Goal: Transaction & Acquisition: Purchase product/service

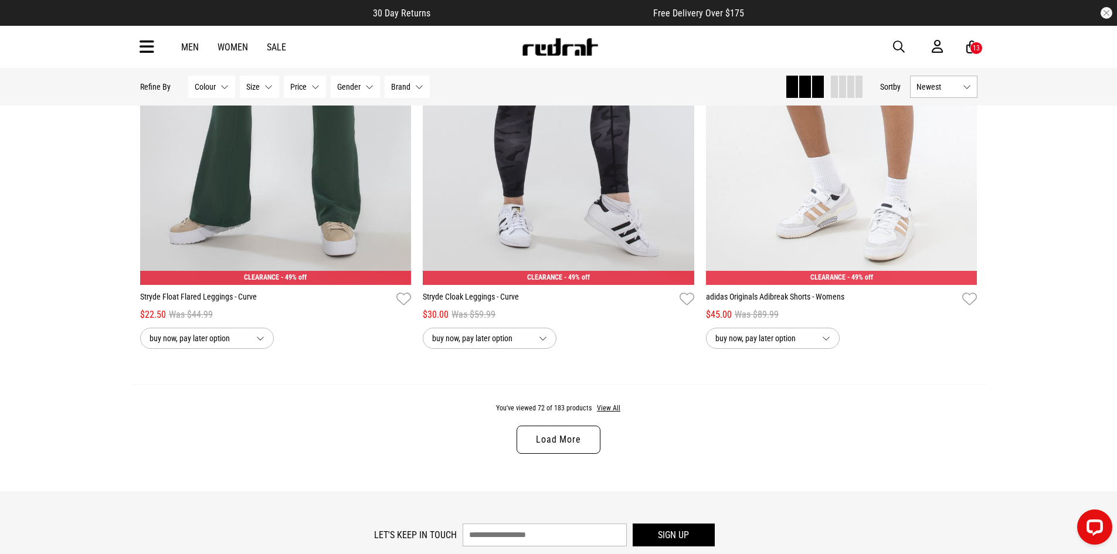
scroll to position [3746, 0]
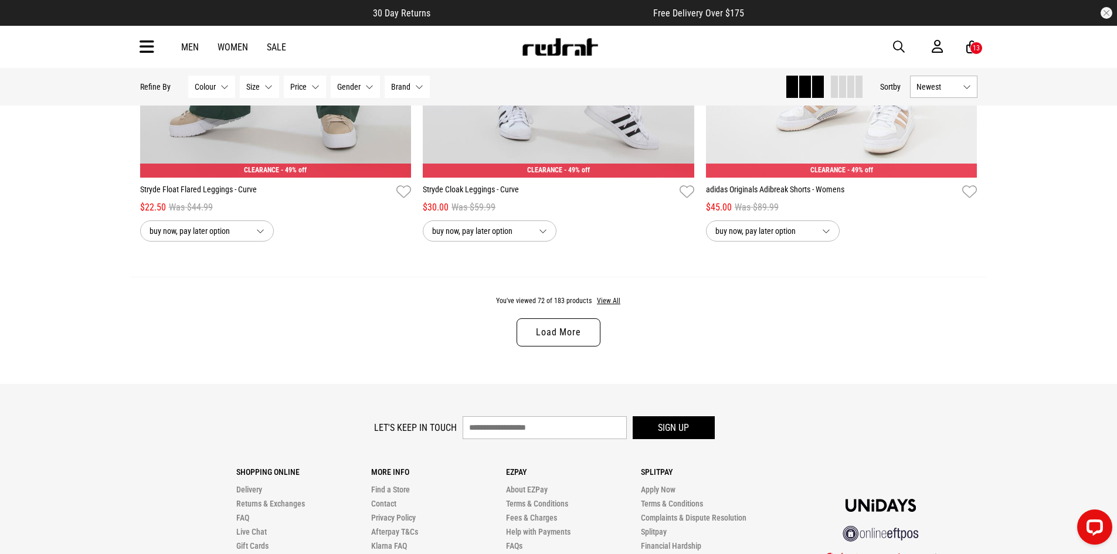
click at [586, 338] on link "Load More" at bounding box center [558, 332] width 83 height 28
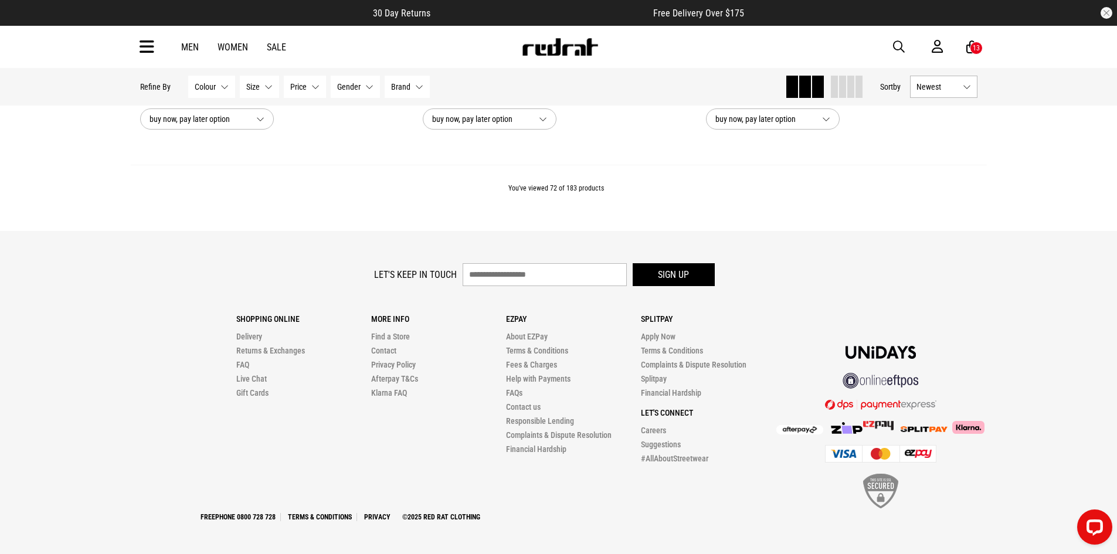
scroll to position [3865, 0]
click at [267, 50] on link "Sale" at bounding box center [276, 47] width 19 height 11
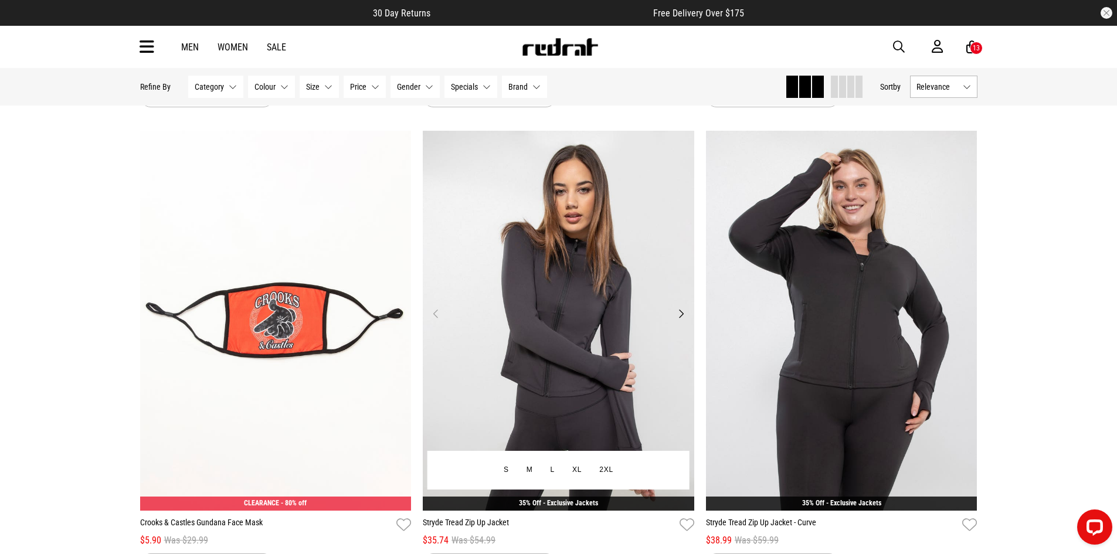
scroll to position [2932, 0]
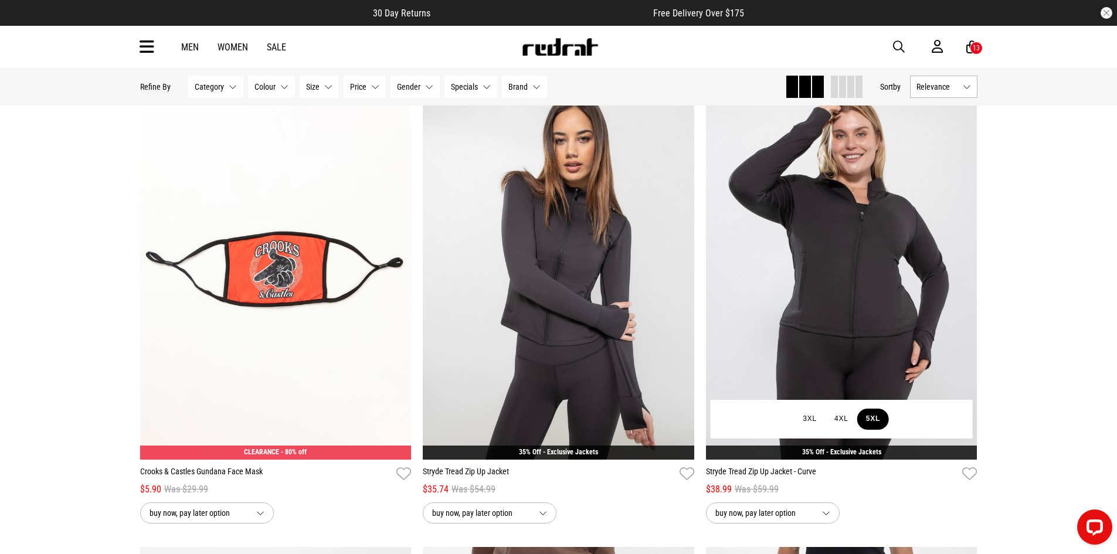
click at [876, 420] on button "5XL" at bounding box center [873, 419] width 32 height 21
type input "*"
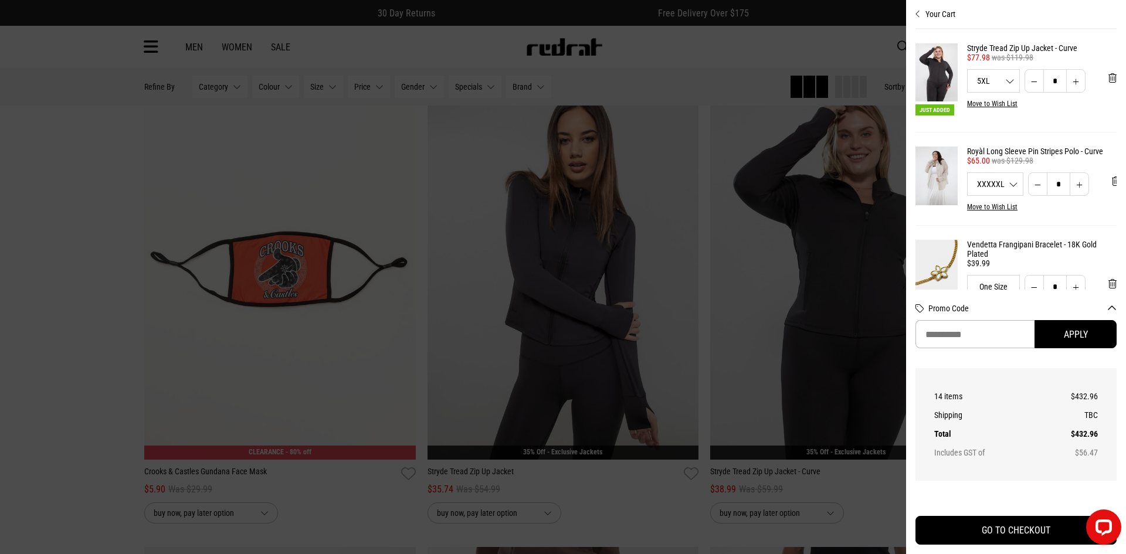
click at [136, 197] on div at bounding box center [563, 277] width 1126 height 554
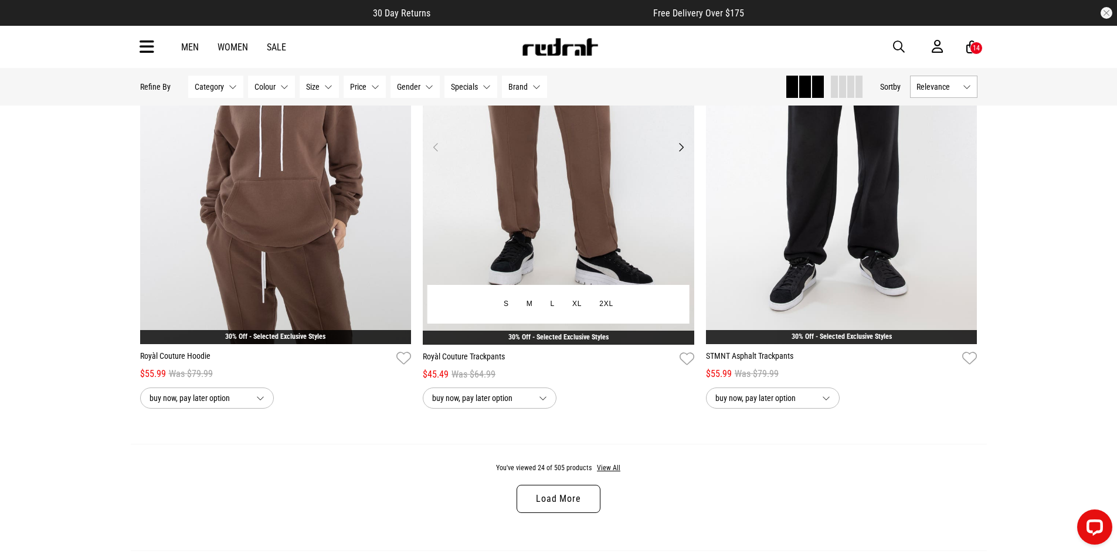
scroll to position [3518, 0]
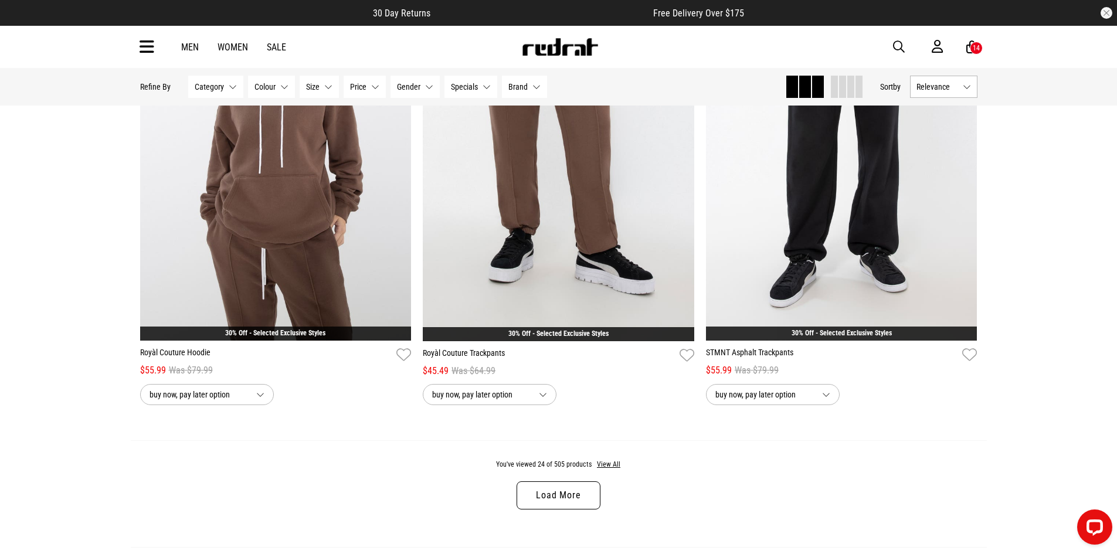
click at [564, 509] on link "Load More" at bounding box center [558, 495] width 83 height 28
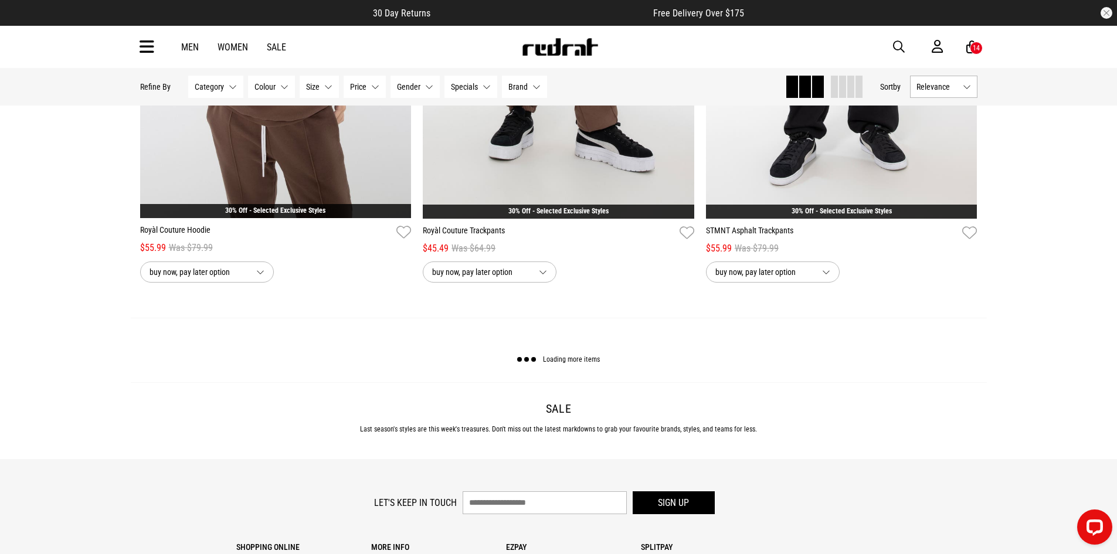
scroll to position [3811, 0]
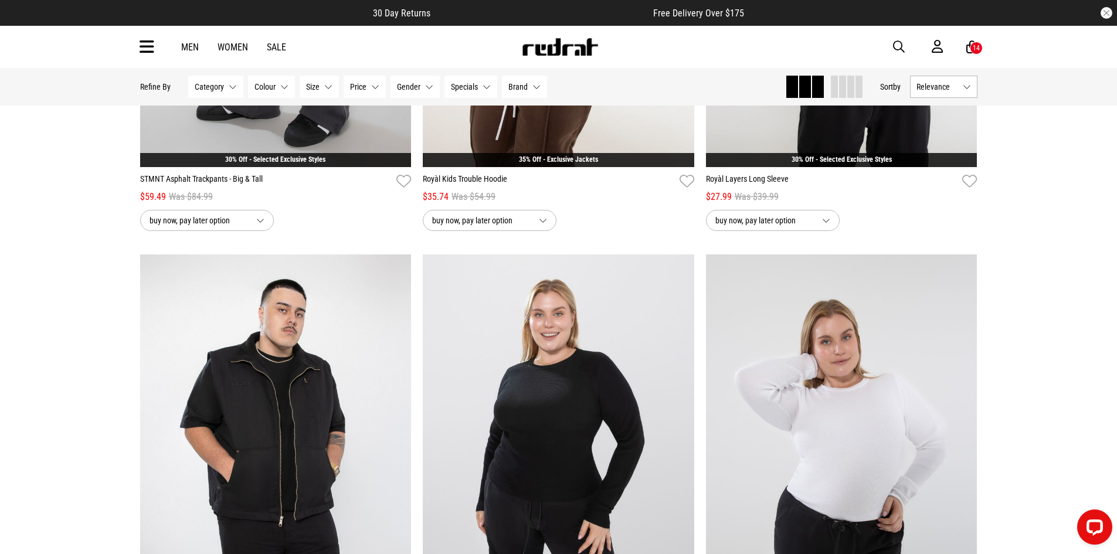
scroll to position [6156, 0]
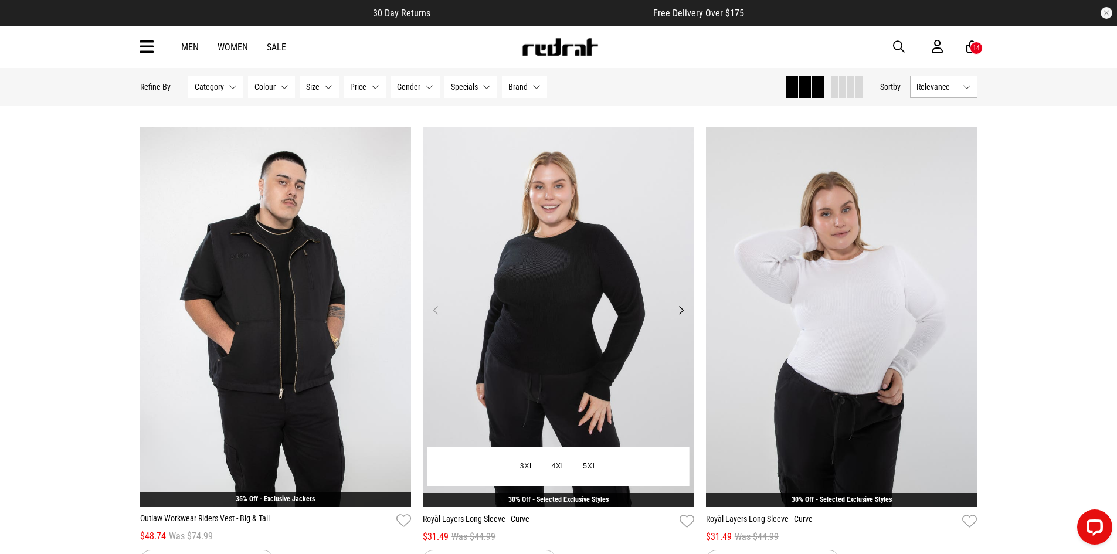
click at [688, 317] on button "Next" at bounding box center [681, 310] width 15 height 14
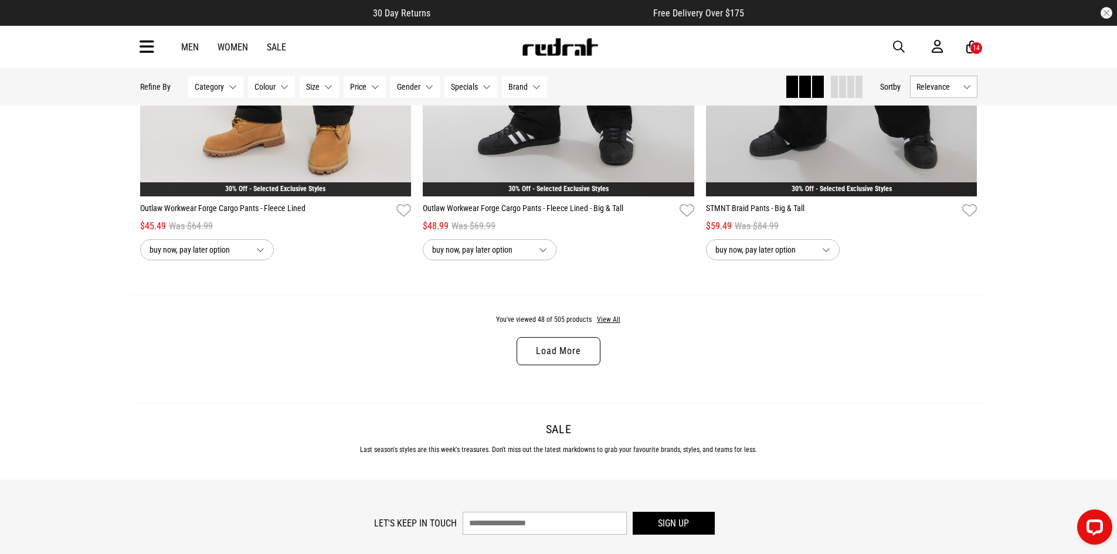
scroll to position [7505, 0]
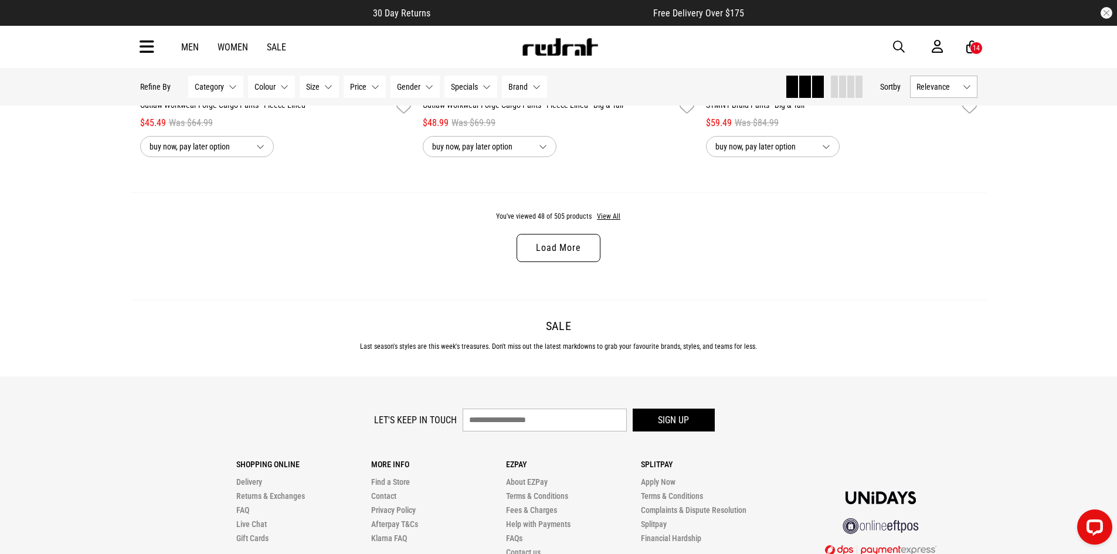
click at [571, 273] on div "You've viewed 48 of 505 products View All Load More" at bounding box center [559, 245] width 856 height 107
click at [544, 255] on link "Load More" at bounding box center [558, 248] width 83 height 28
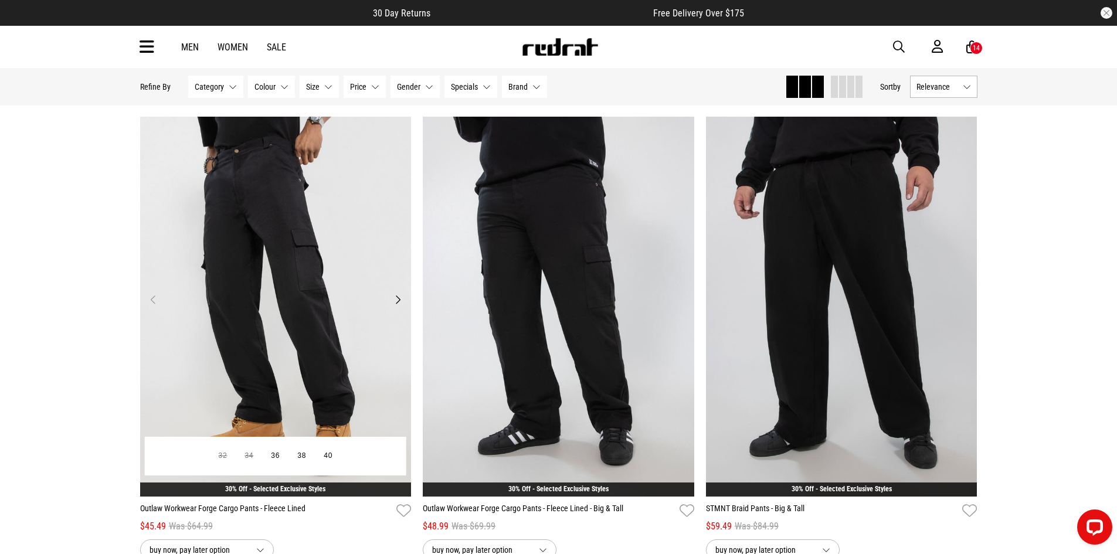
scroll to position [7094, 0]
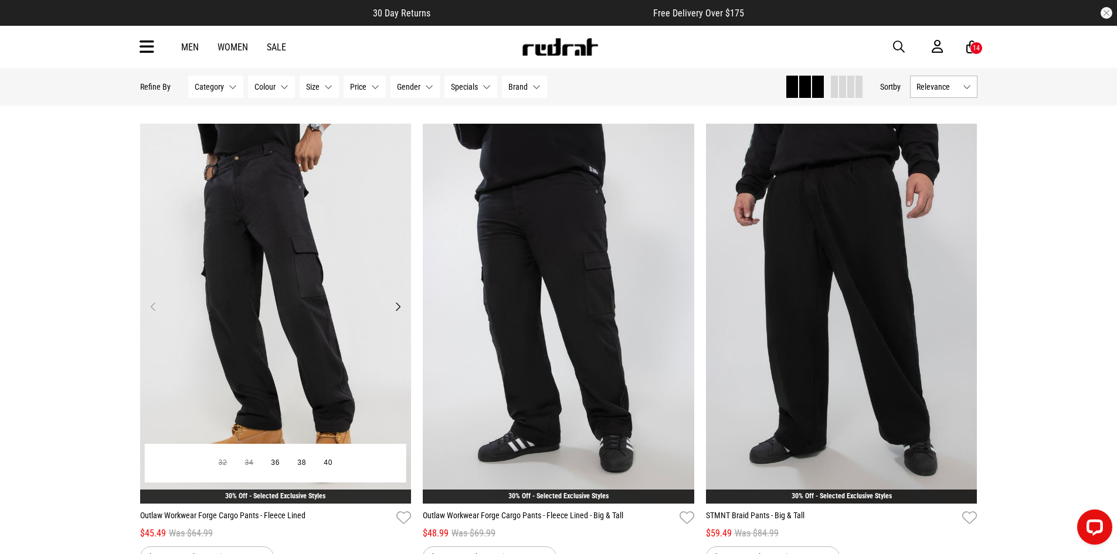
click at [390, 324] on img at bounding box center [275, 314] width 271 height 380
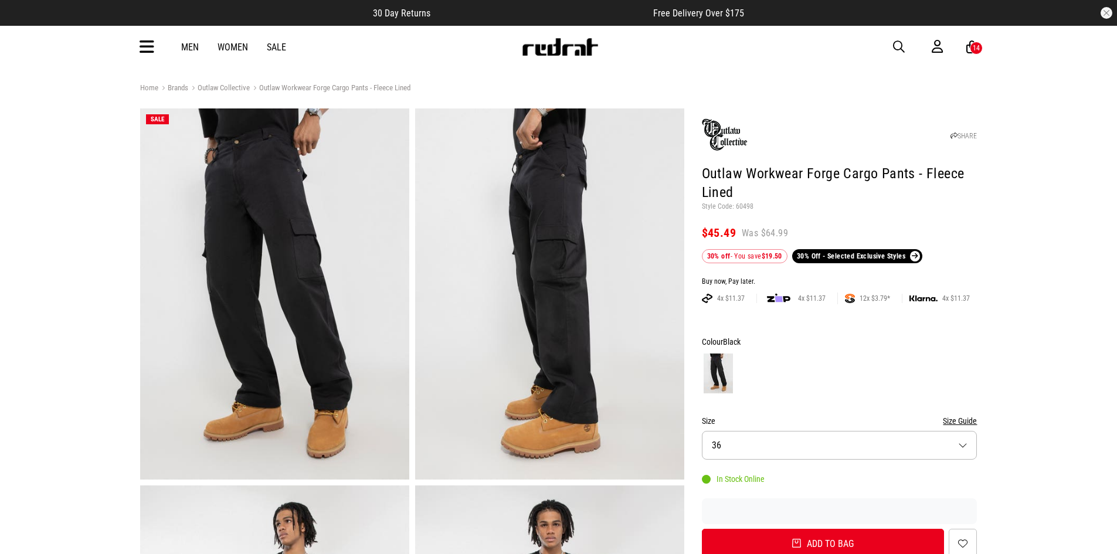
click at [823, 452] on button "Size 36" at bounding box center [840, 445] width 276 height 29
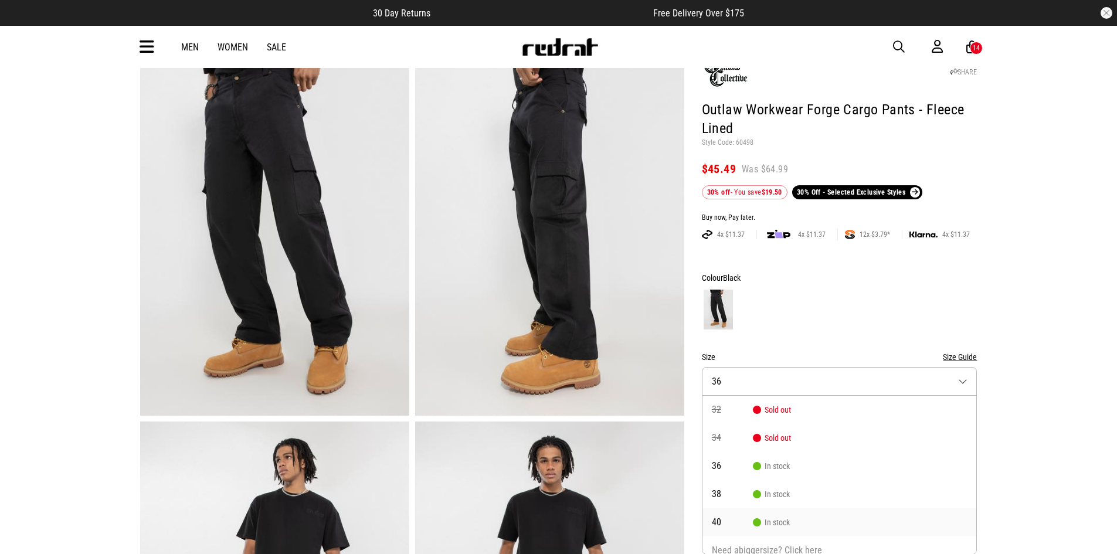
click at [736, 515] on li "40 In stock" at bounding box center [839, 522] width 274 height 28
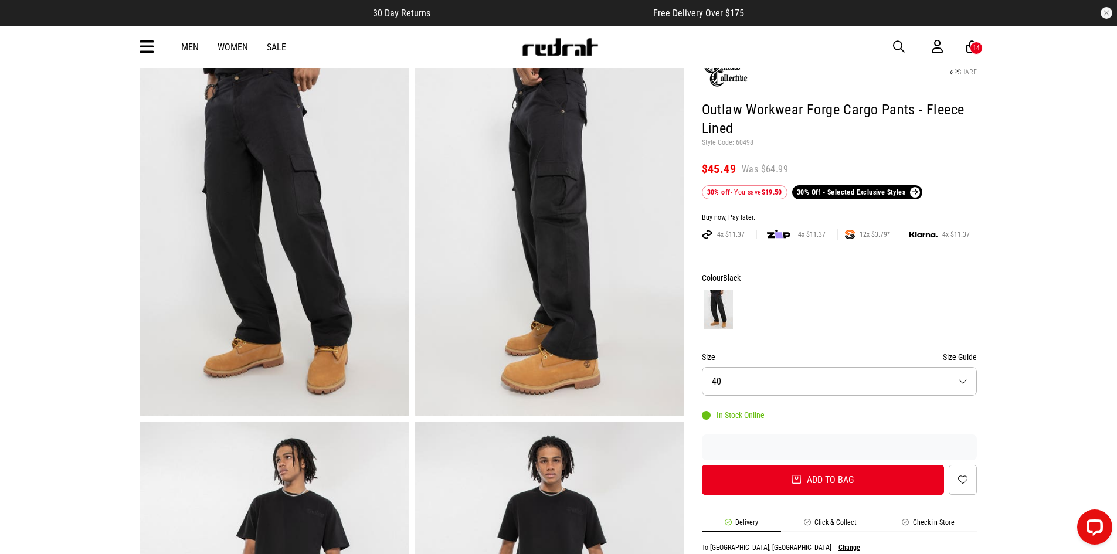
scroll to position [0, 0]
click at [835, 334] on form "Colour Black Size Size Guide Size 40 In Stock Online Add to bag Add to wishlist" at bounding box center [840, 383] width 276 height 224
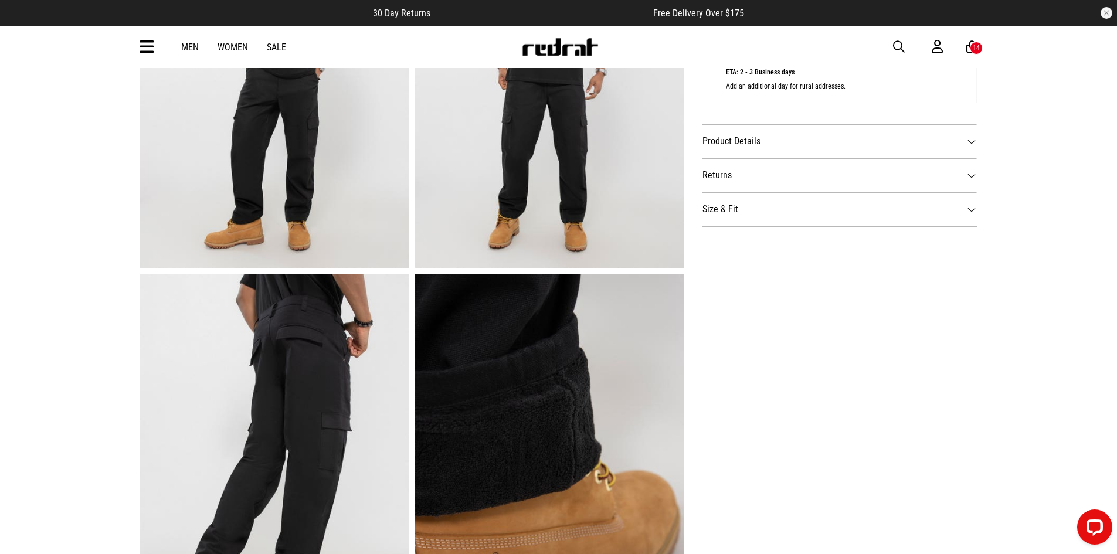
scroll to position [416, 0]
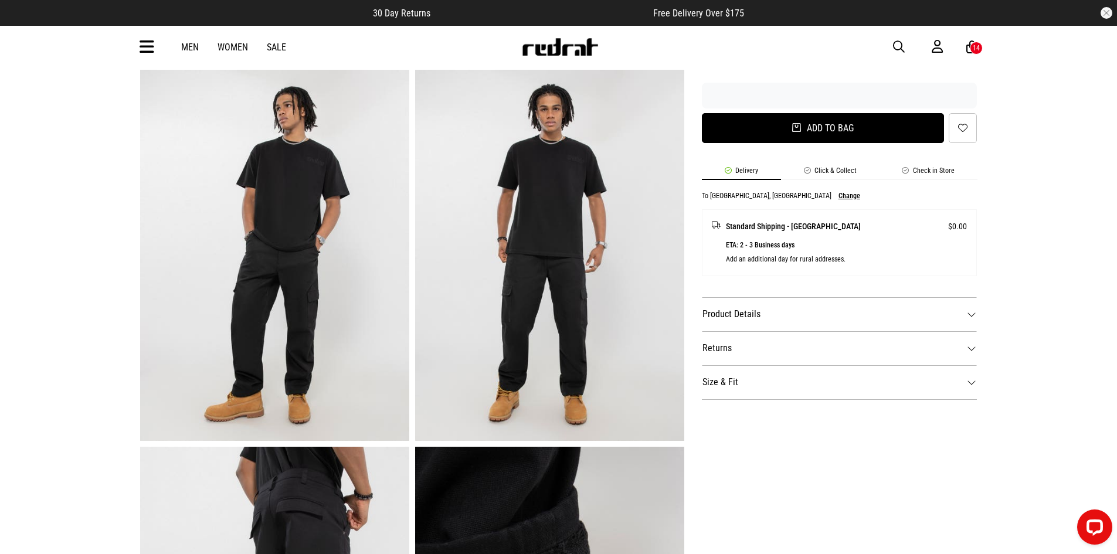
click at [797, 137] on button "Add to bag" at bounding box center [823, 128] width 243 height 30
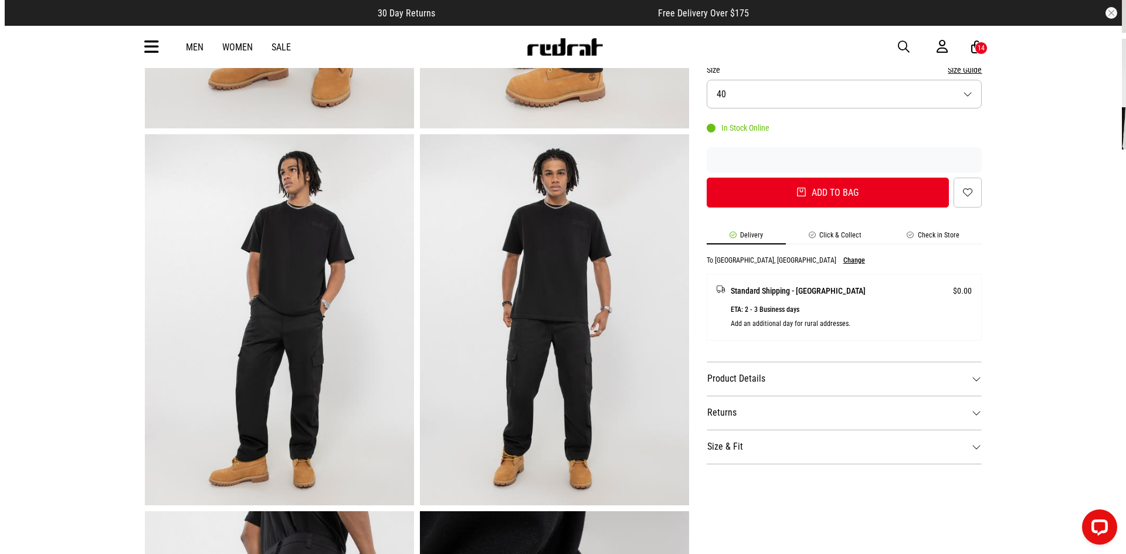
scroll to position [240, 0]
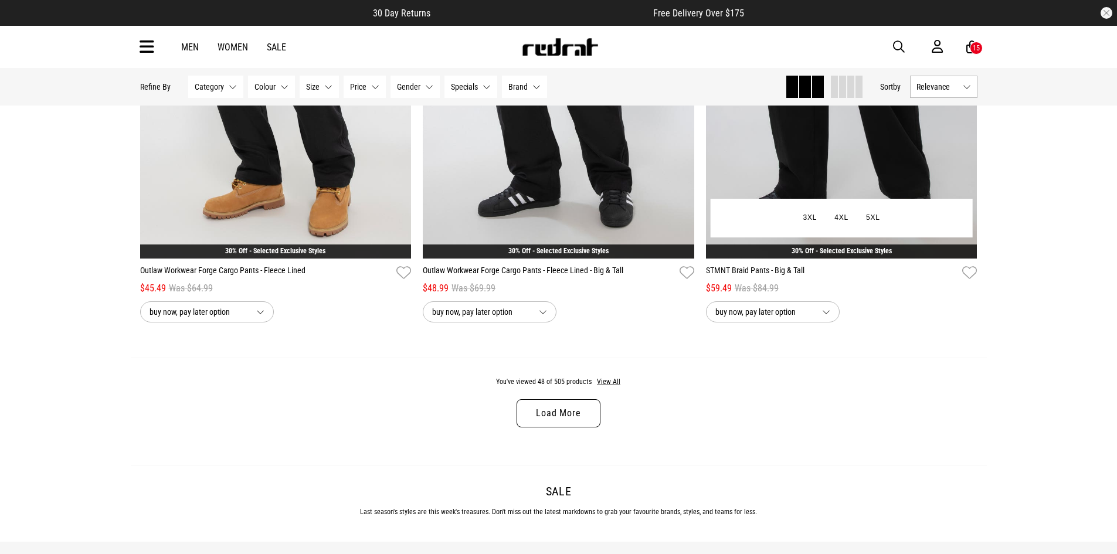
scroll to position [3683, 0]
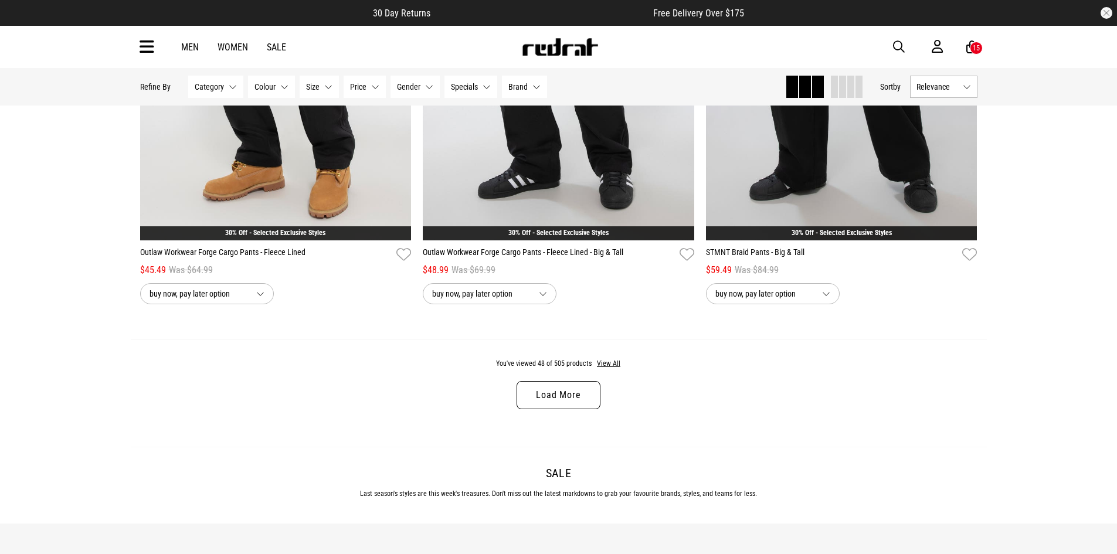
click at [570, 407] on link "Load More" at bounding box center [558, 395] width 83 height 28
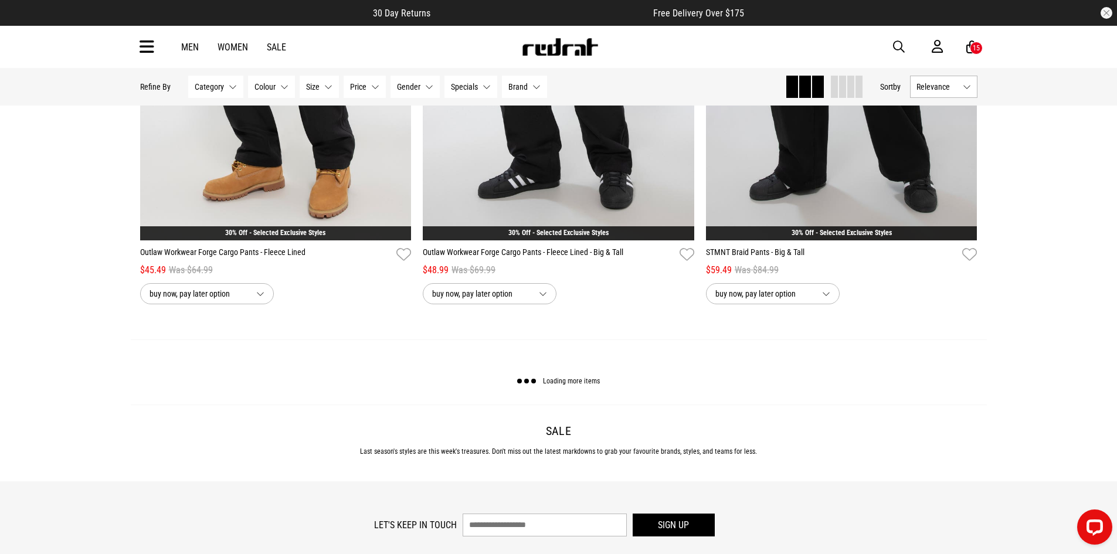
scroll to position [0, 0]
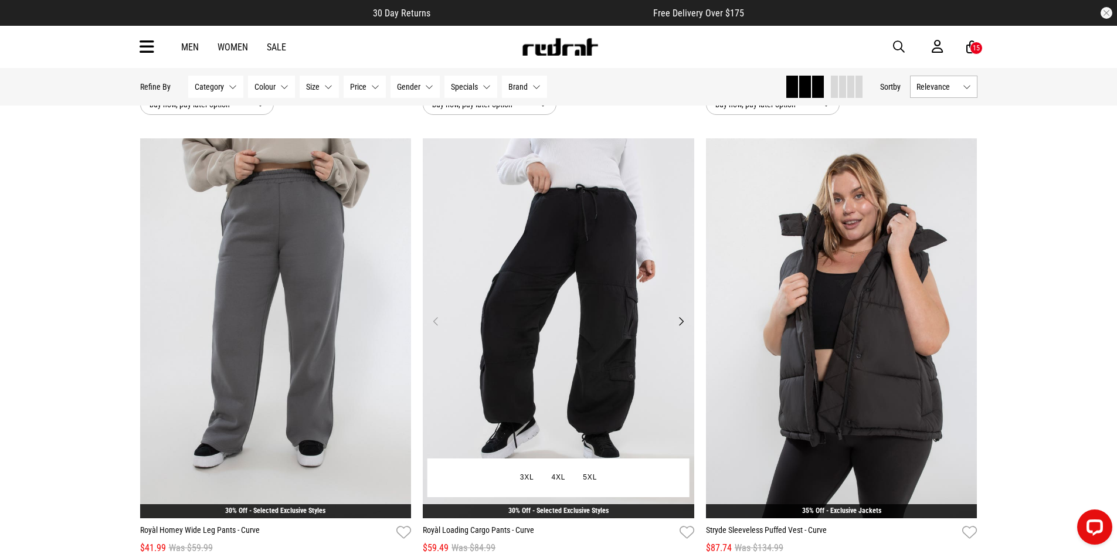
scroll to position [3917, 0]
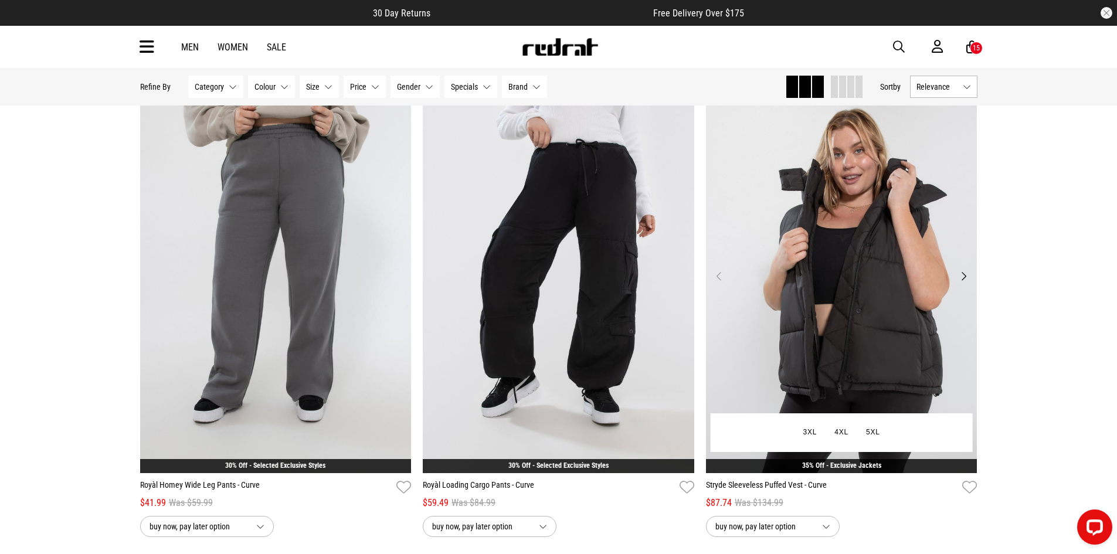
click at [964, 271] on img at bounding box center [841, 283] width 271 height 380
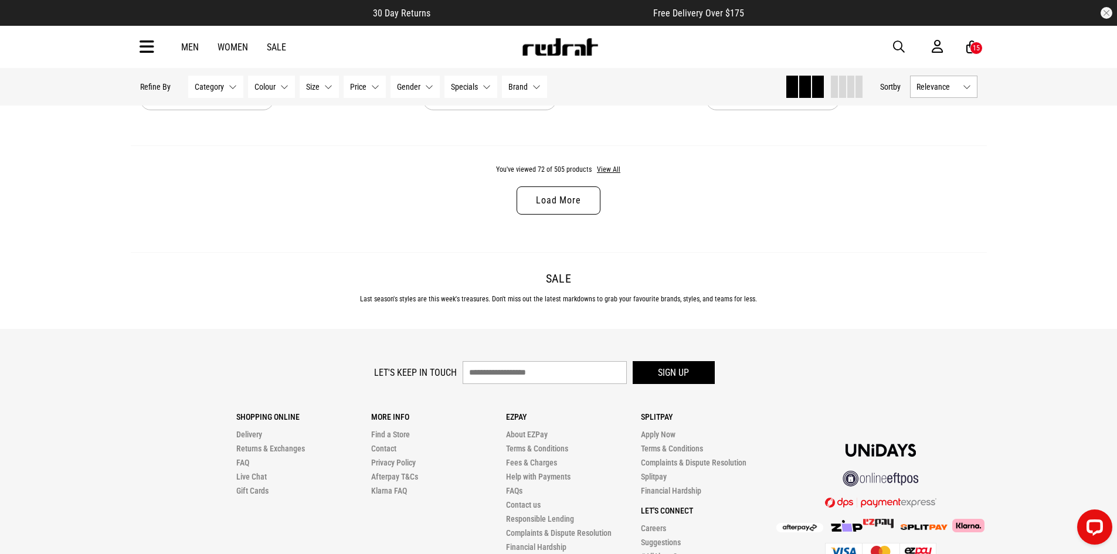
scroll to position [3927, 0]
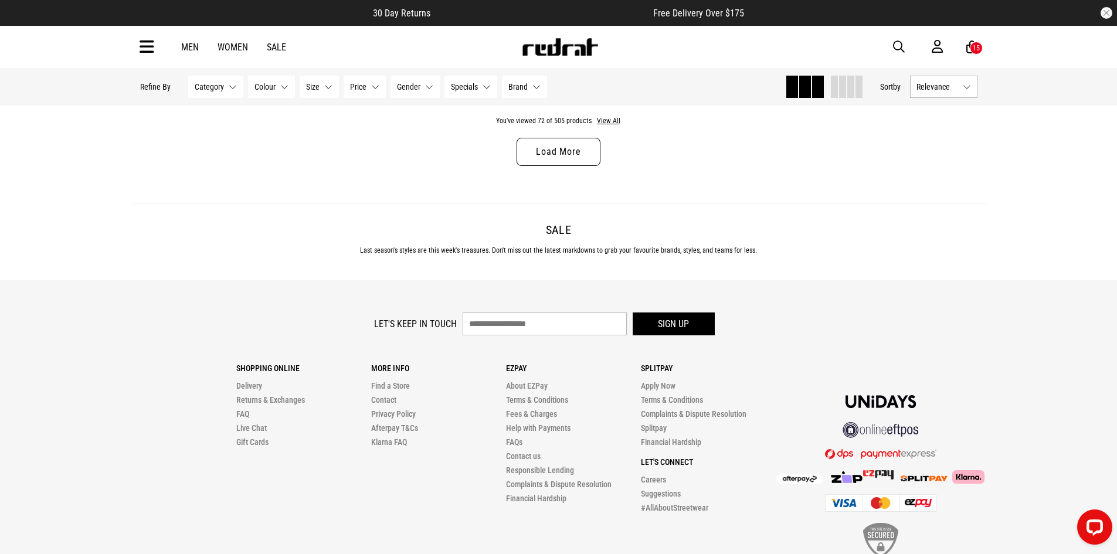
click at [188, 52] on link "Men" at bounding box center [190, 47] width 18 height 11
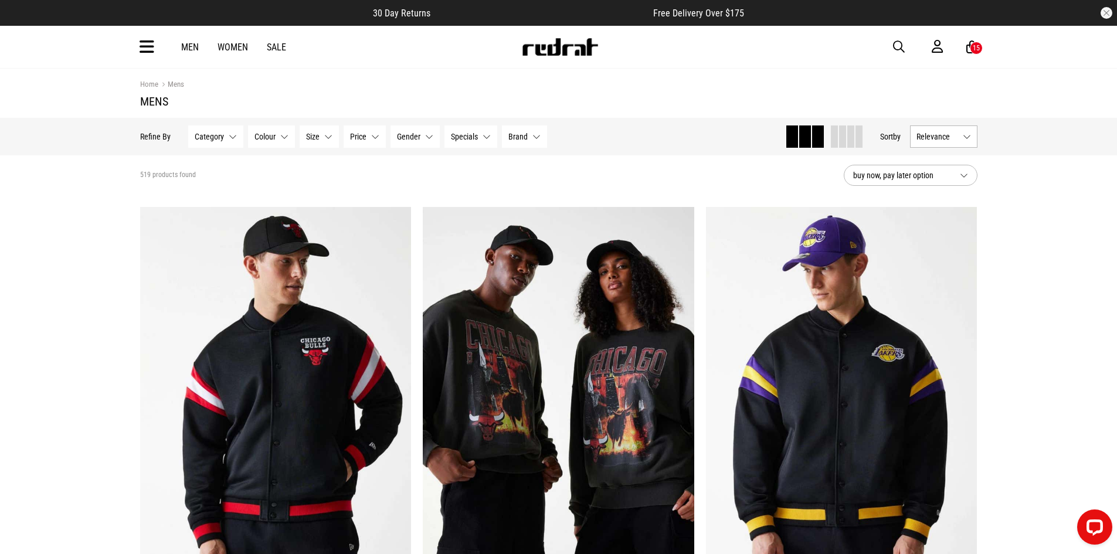
click at [151, 53] on icon at bounding box center [147, 47] width 15 height 19
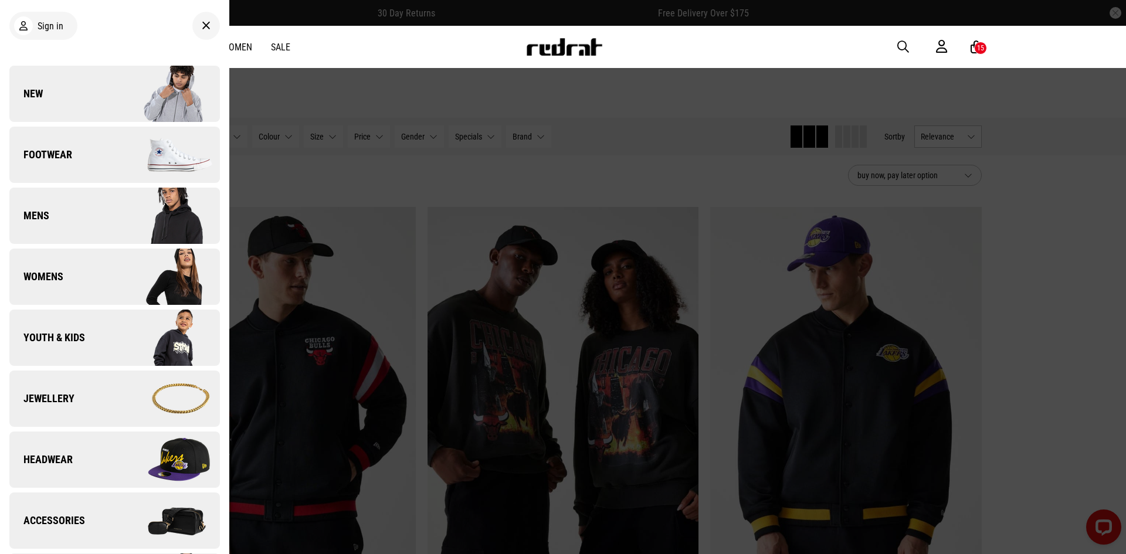
click at [121, 226] on img at bounding box center [166, 215] width 105 height 59
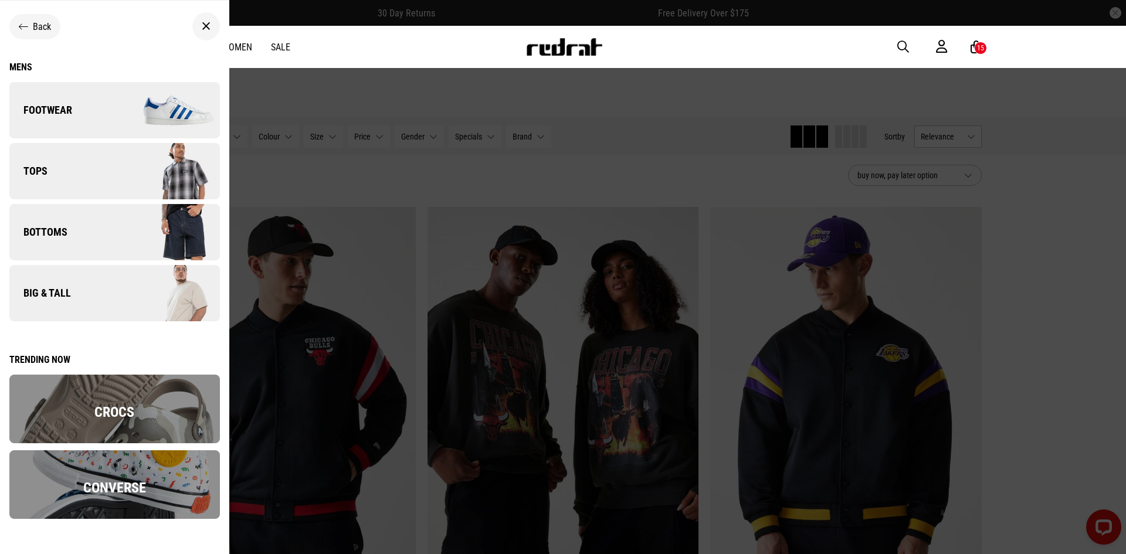
click at [75, 229] on link "Bottoms" at bounding box center [114, 232] width 210 height 56
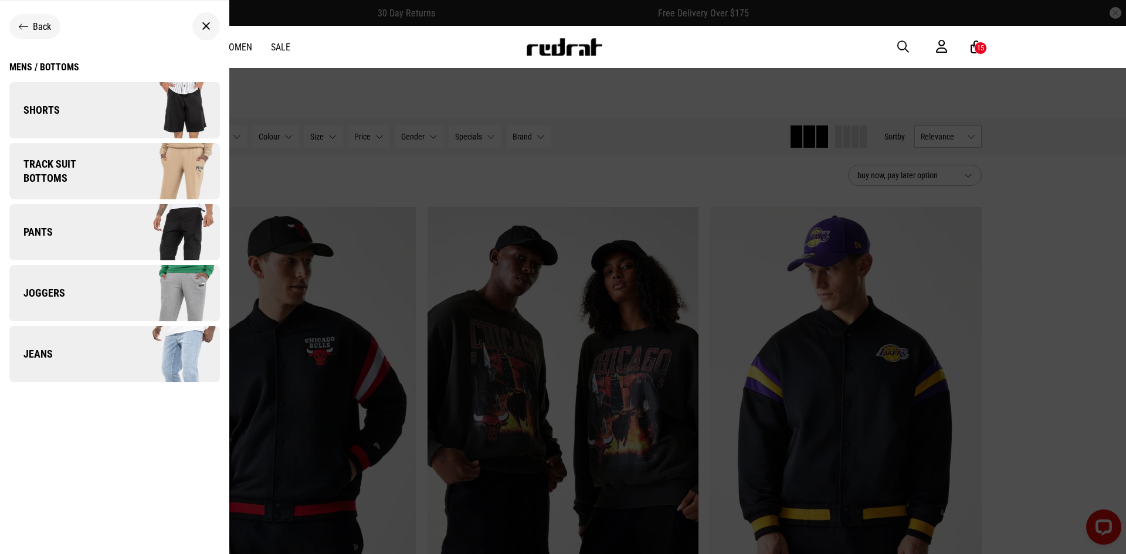
click at [91, 117] on link "Shorts" at bounding box center [114, 110] width 210 height 56
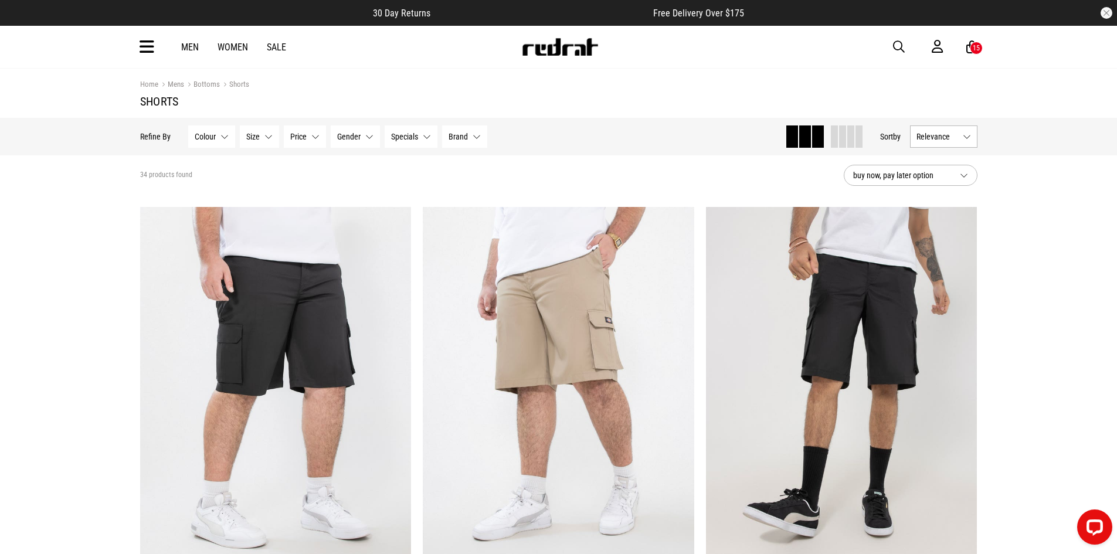
click at [939, 127] on button "Relevance" at bounding box center [943, 136] width 67 height 22
click at [937, 193] on li "Price (Lowest)" at bounding box center [944, 202] width 66 height 22
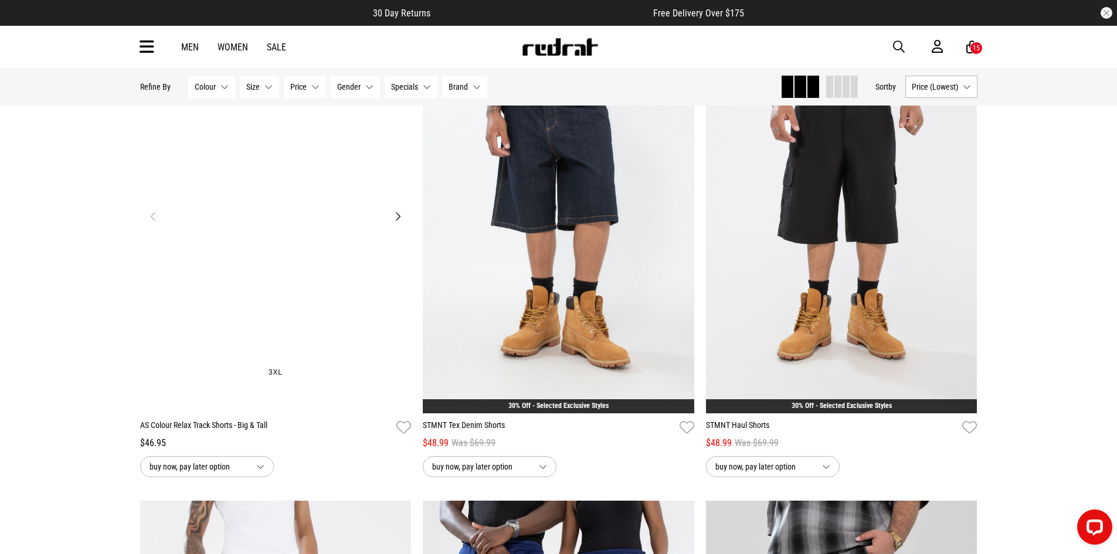
scroll to position [645, 0]
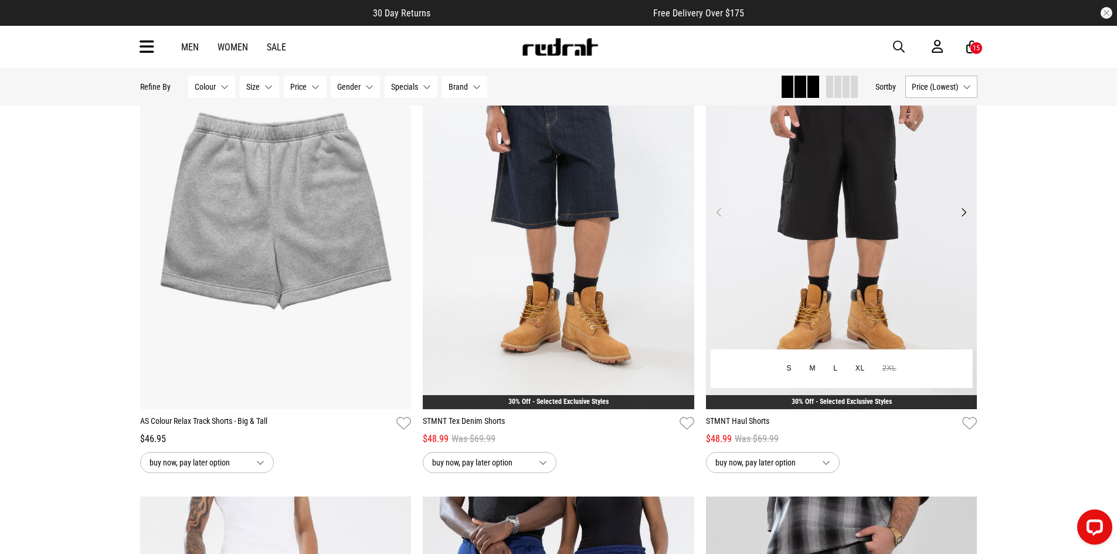
click at [962, 213] on button "Next" at bounding box center [963, 212] width 15 height 14
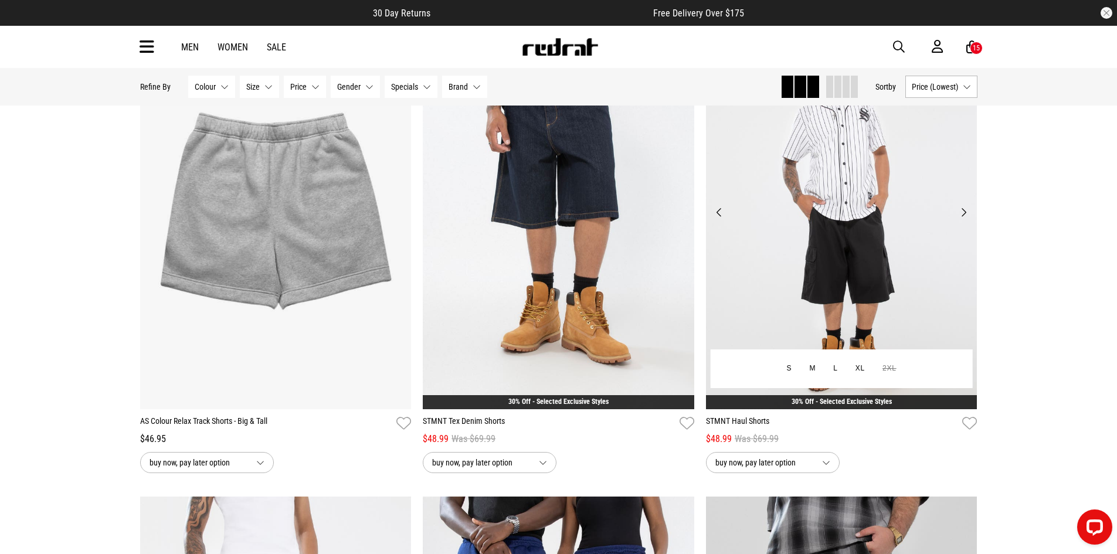
click at [962, 213] on button "Next" at bounding box center [963, 212] width 15 height 14
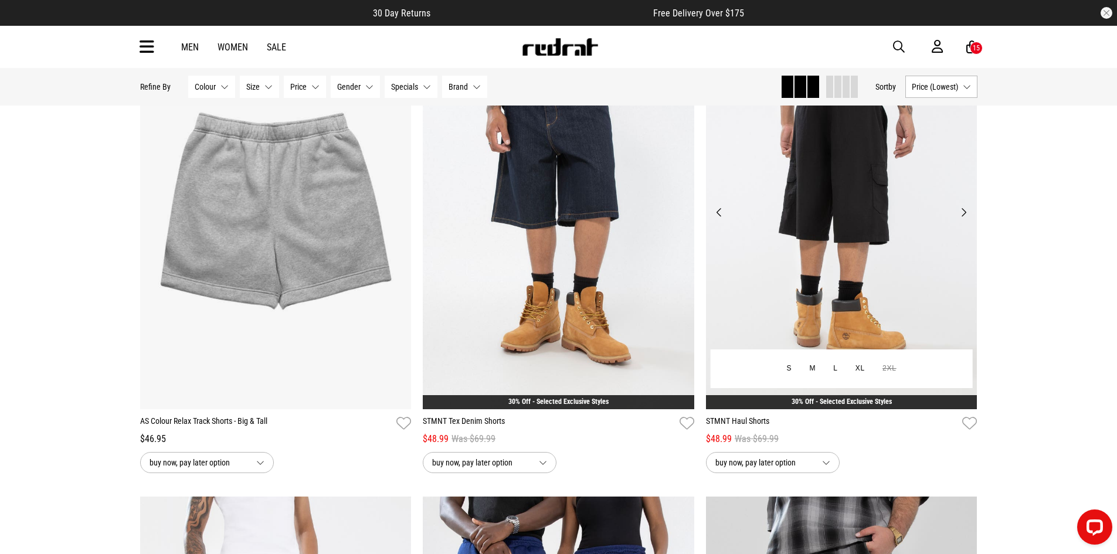
click at [962, 213] on button "Next" at bounding box center [963, 212] width 15 height 14
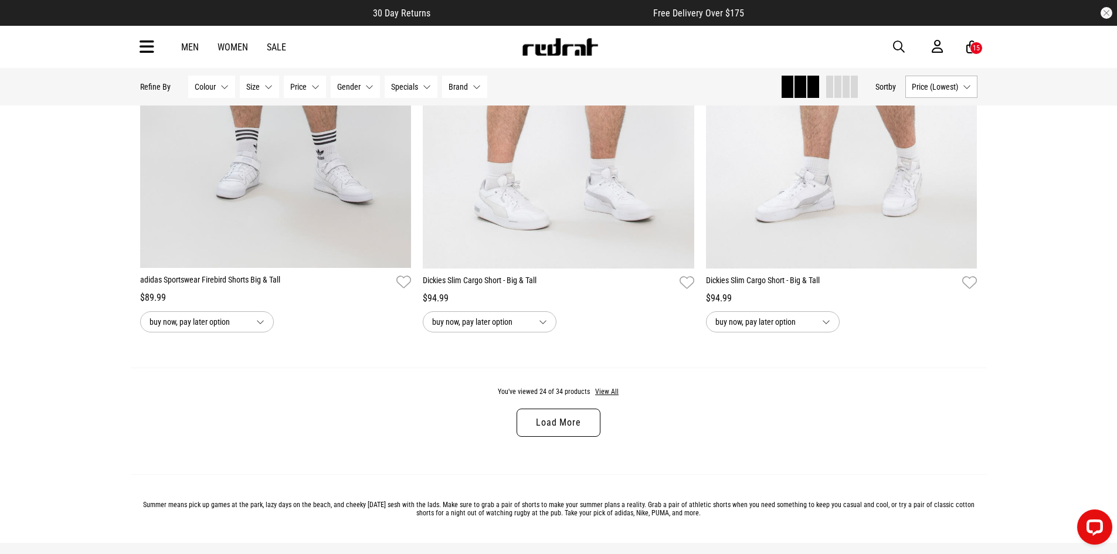
scroll to position [3694, 0]
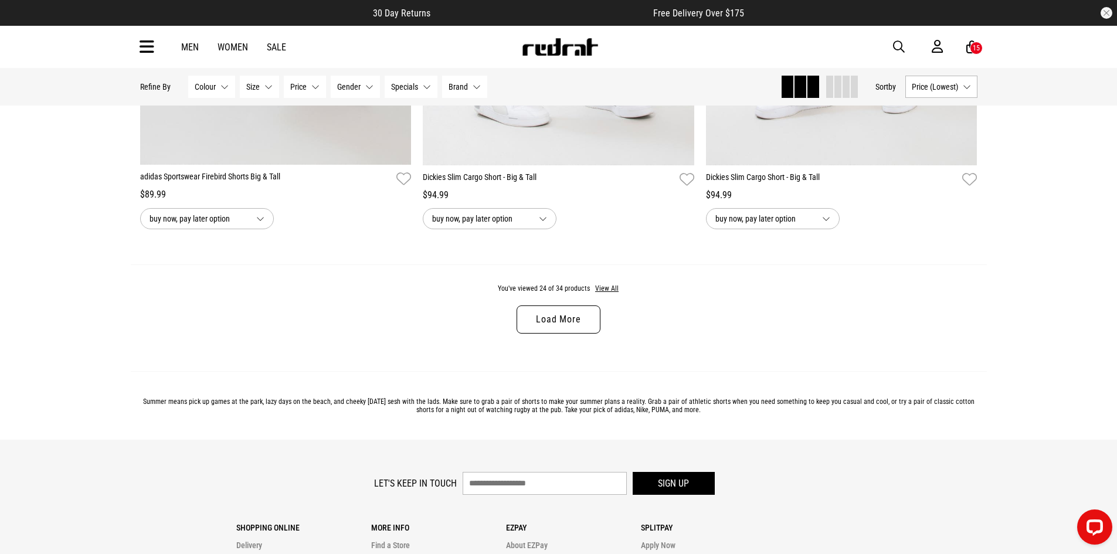
click at [583, 331] on link "Load More" at bounding box center [558, 319] width 83 height 28
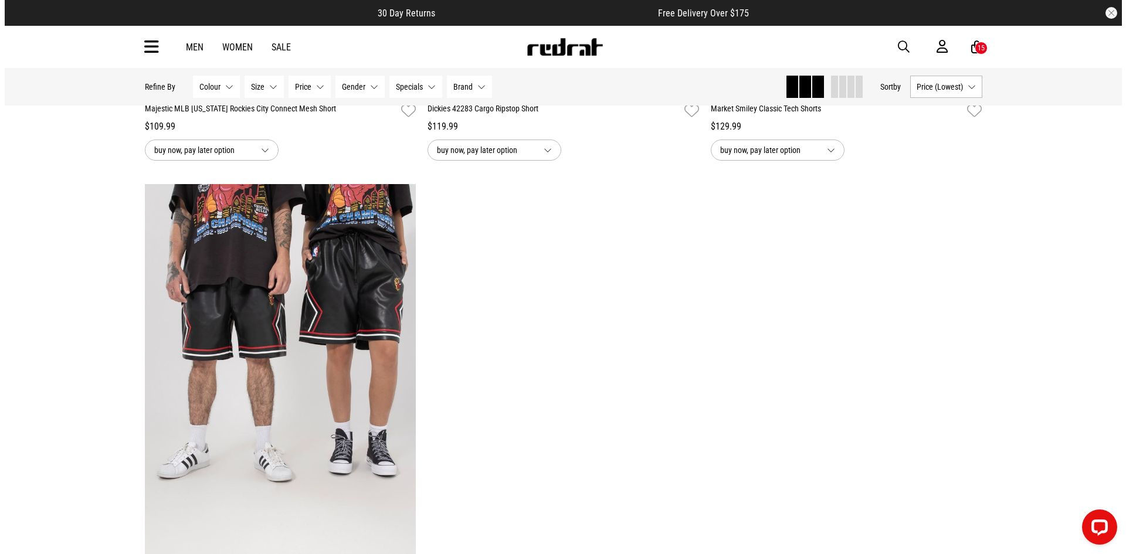
scroll to position [5335, 0]
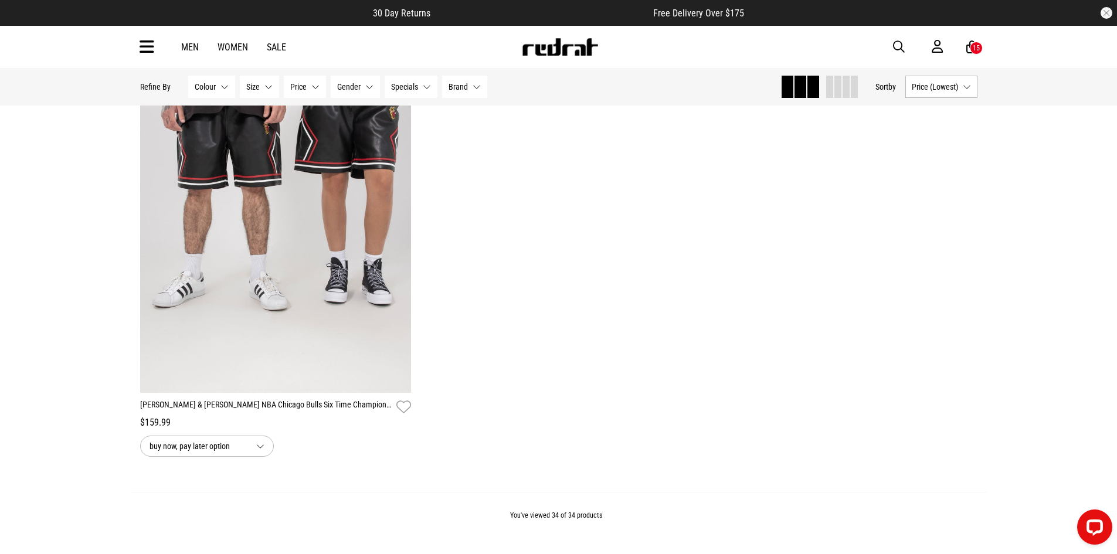
click at [286, 45] on div "Men Women Sale" at bounding box center [234, 47] width 124 height 11
click at [149, 45] on icon at bounding box center [147, 47] width 15 height 19
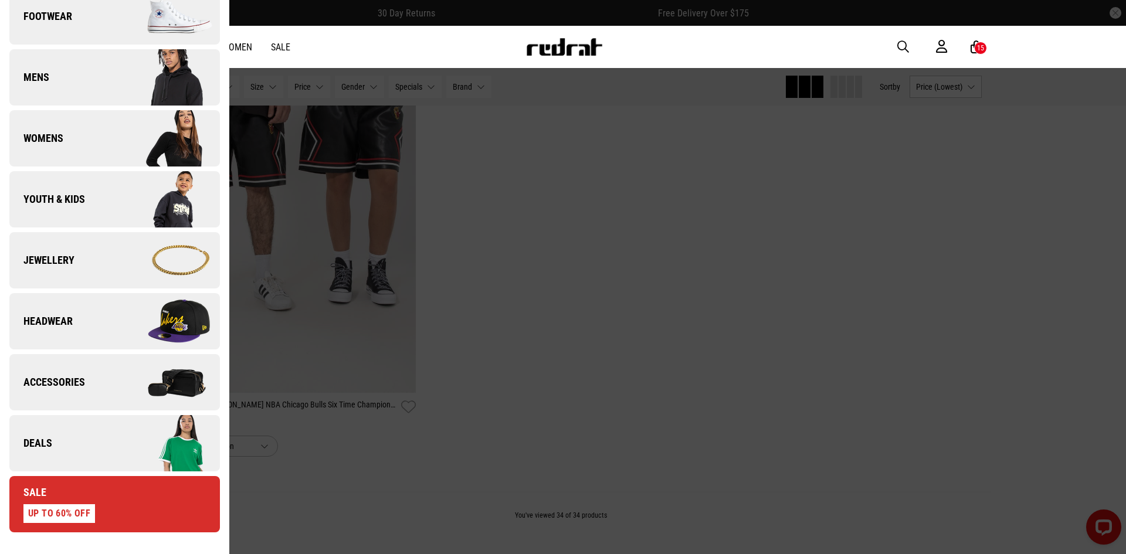
scroll to position [352, 0]
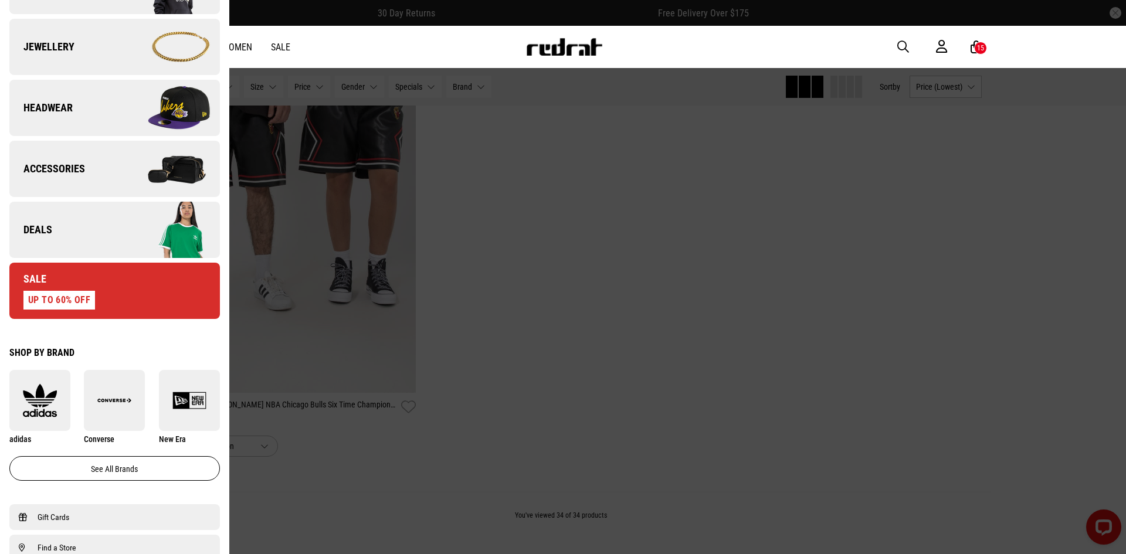
click at [167, 167] on img at bounding box center [166, 169] width 105 height 59
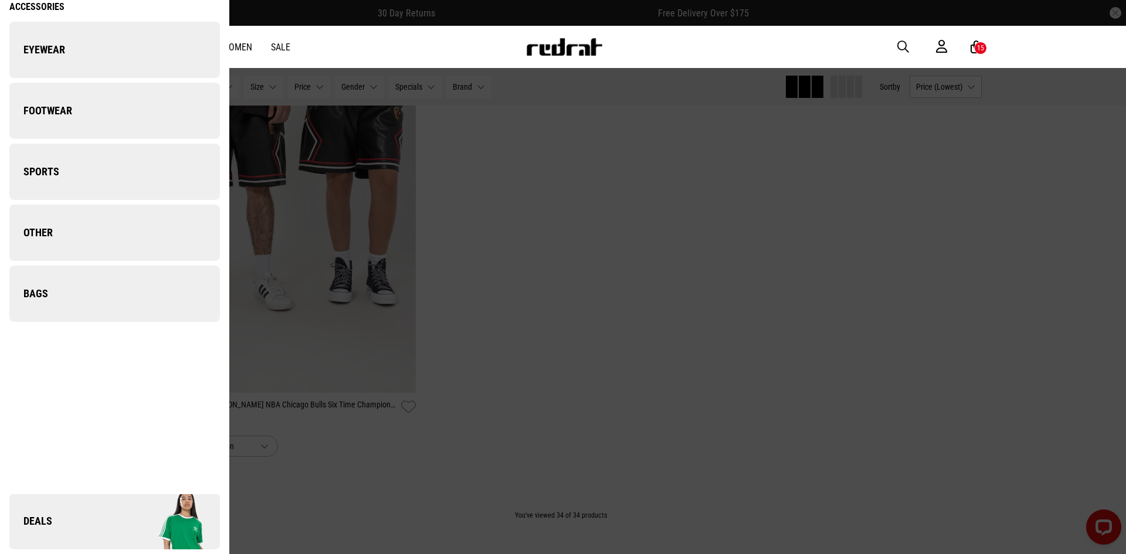
scroll to position [0, 0]
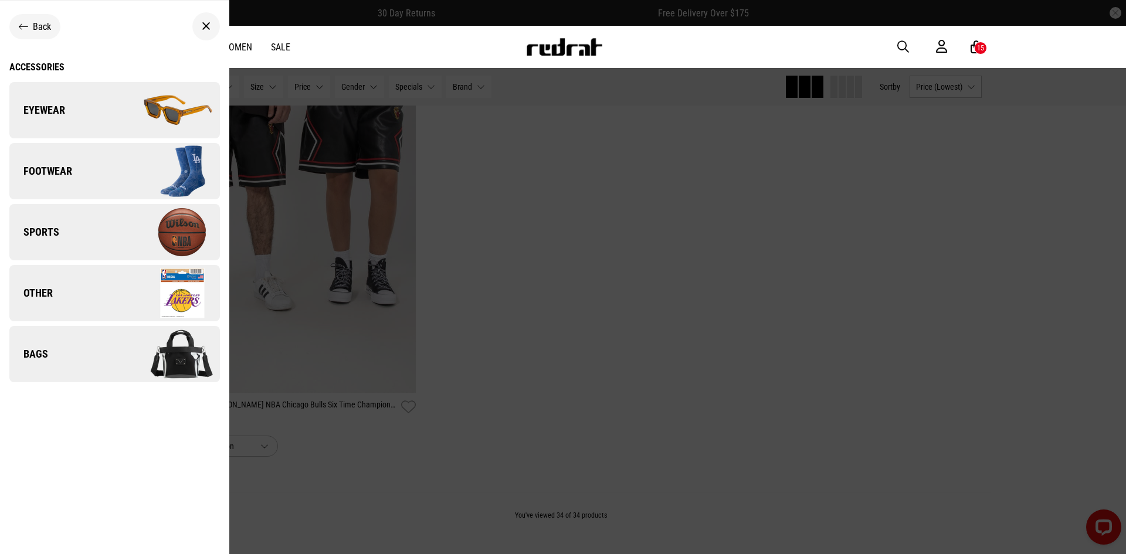
click at [47, 330] on link "Bags" at bounding box center [114, 354] width 210 height 56
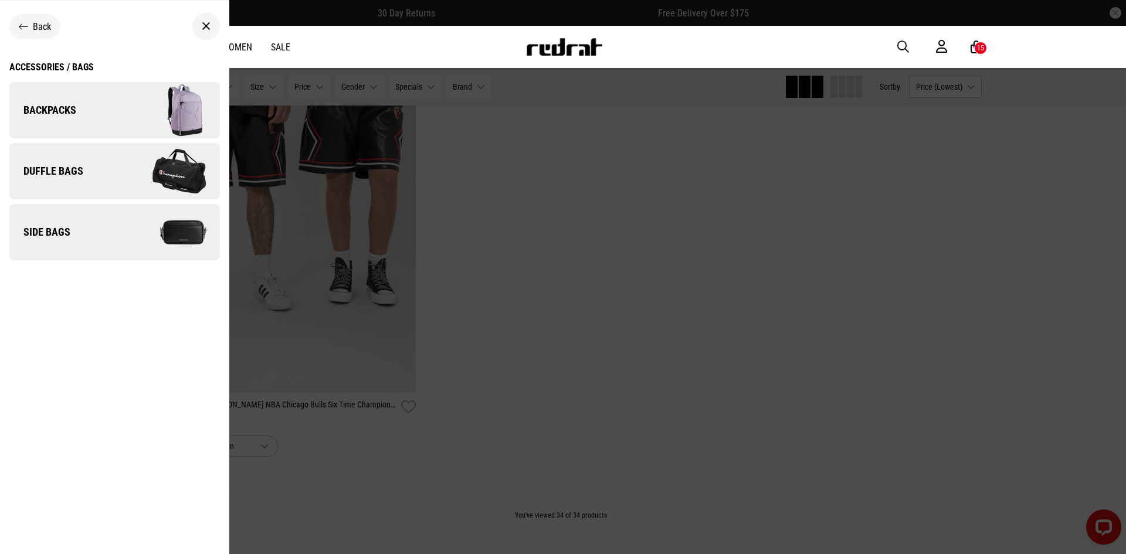
click at [92, 225] on link "Side Bags" at bounding box center [114, 232] width 210 height 56
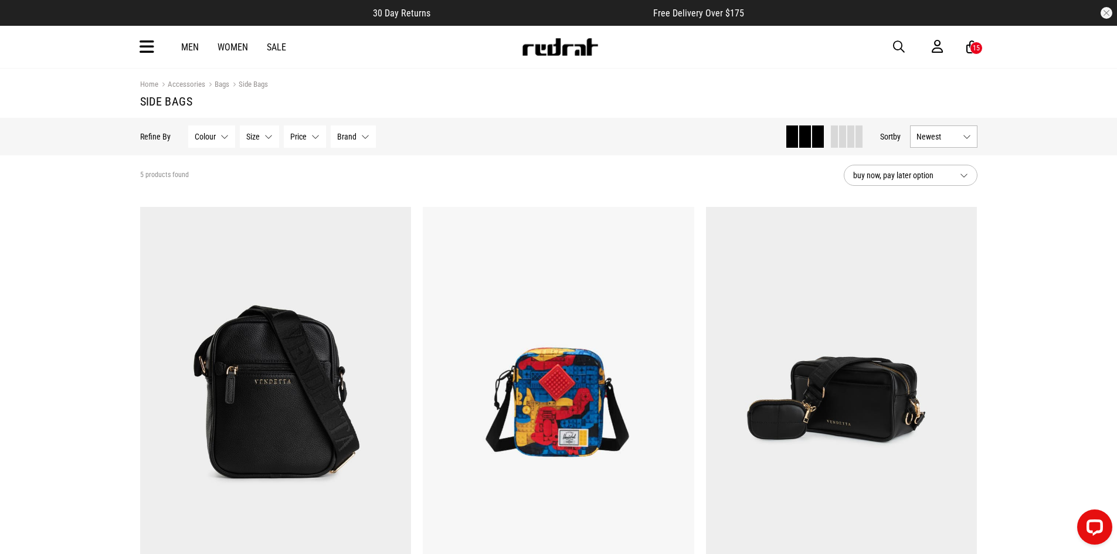
click at [976, 45] on div "15" at bounding box center [976, 48] width 7 height 8
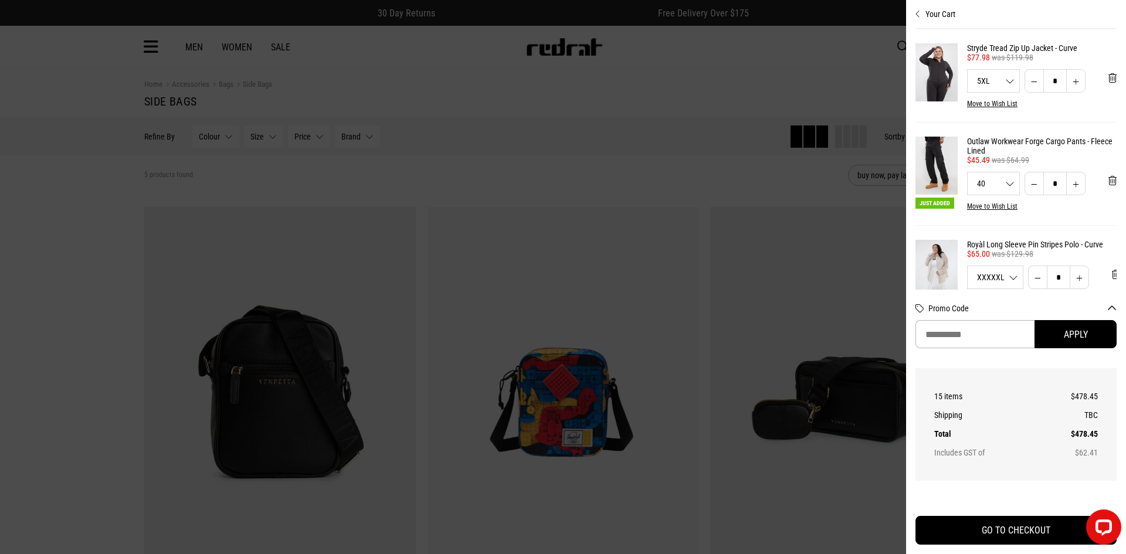
click at [1030, 83] on button "Decrease quantity" at bounding box center [1033, 80] width 19 height 23
type input "*"
click at [40, 186] on div at bounding box center [563, 277] width 1126 height 554
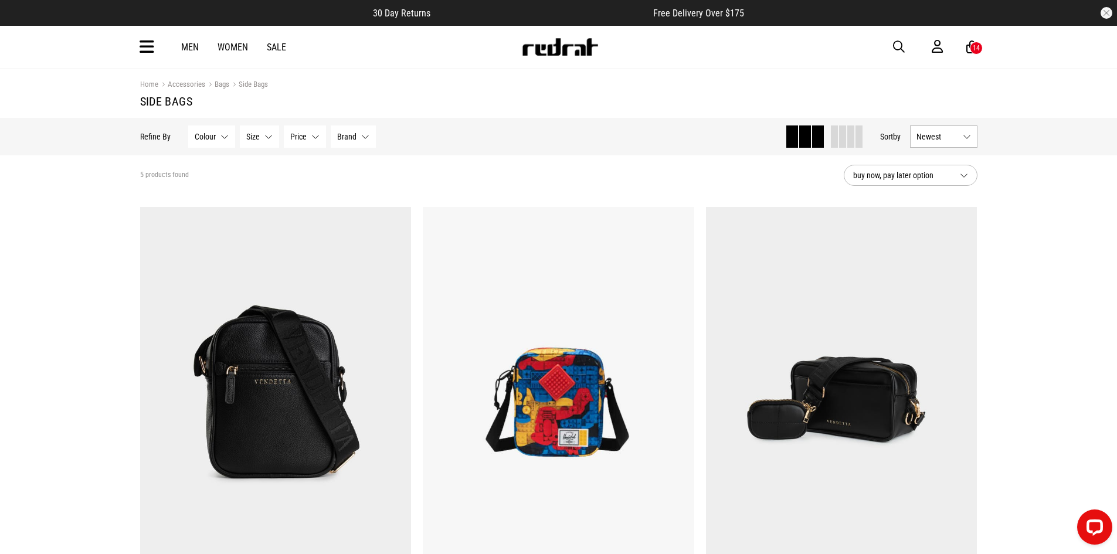
click at [158, 39] on div "Men Women Sale Sign in New Back Footwear Back Mens Back Womens Back Youth & Kid…" at bounding box center [559, 47] width 856 height 42
click at [150, 44] on icon at bounding box center [147, 47] width 15 height 19
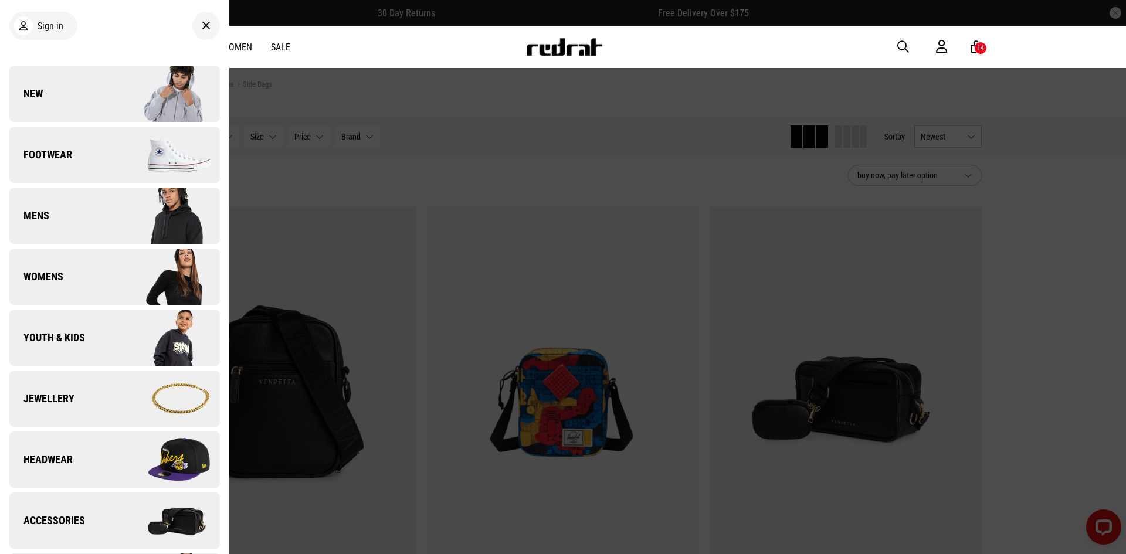
click at [81, 227] on link "Mens" at bounding box center [114, 216] width 210 height 56
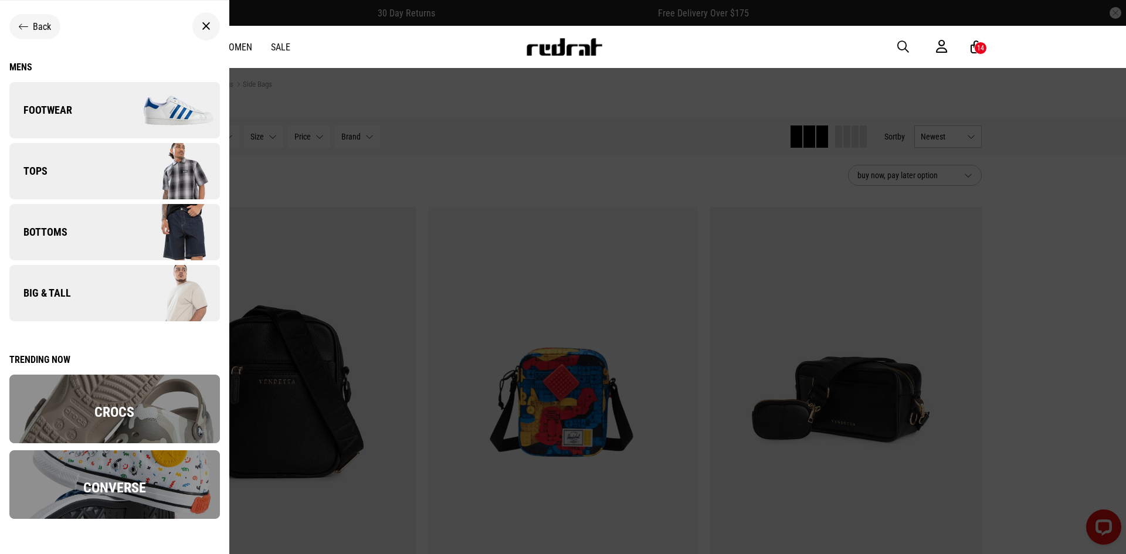
click at [81, 227] on link "Bottoms" at bounding box center [114, 232] width 210 height 56
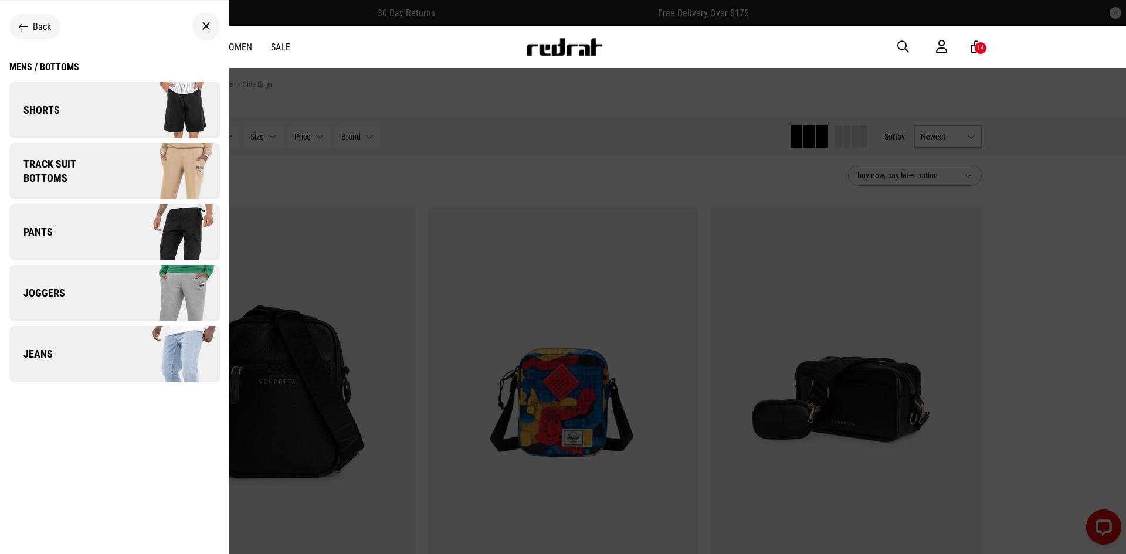
click at [81, 227] on link "Pants" at bounding box center [114, 232] width 210 height 56
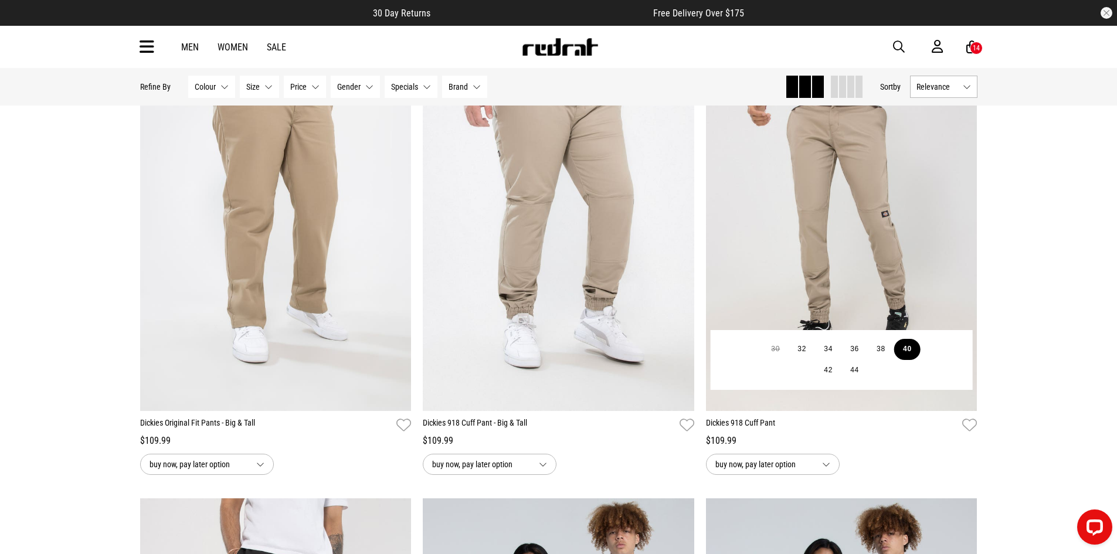
click at [904, 347] on button "40" at bounding box center [907, 349] width 26 height 21
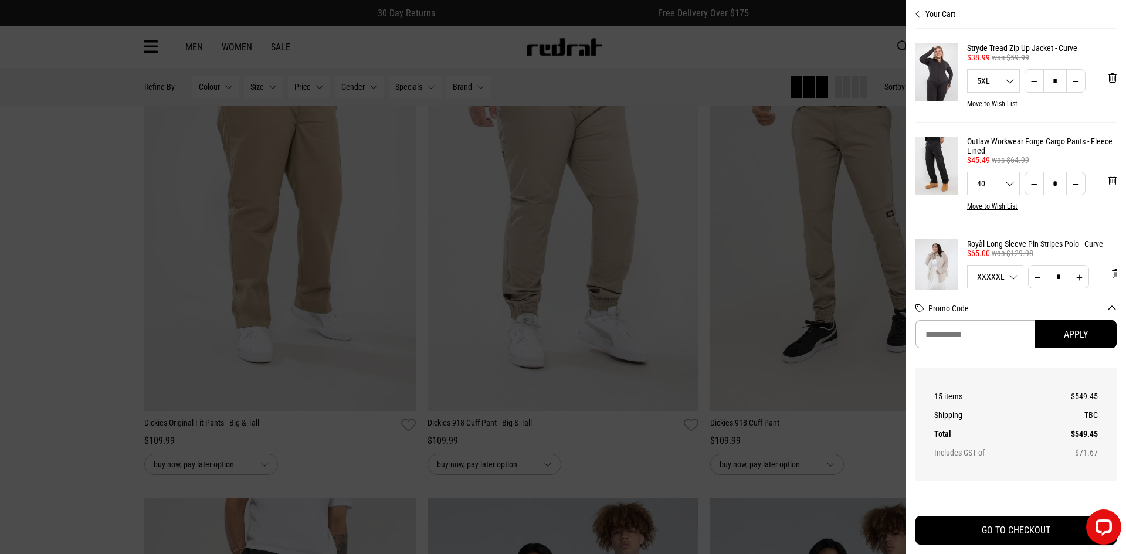
click at [121, 212] on div at bounding box center [563, 277] width 1126 height 554
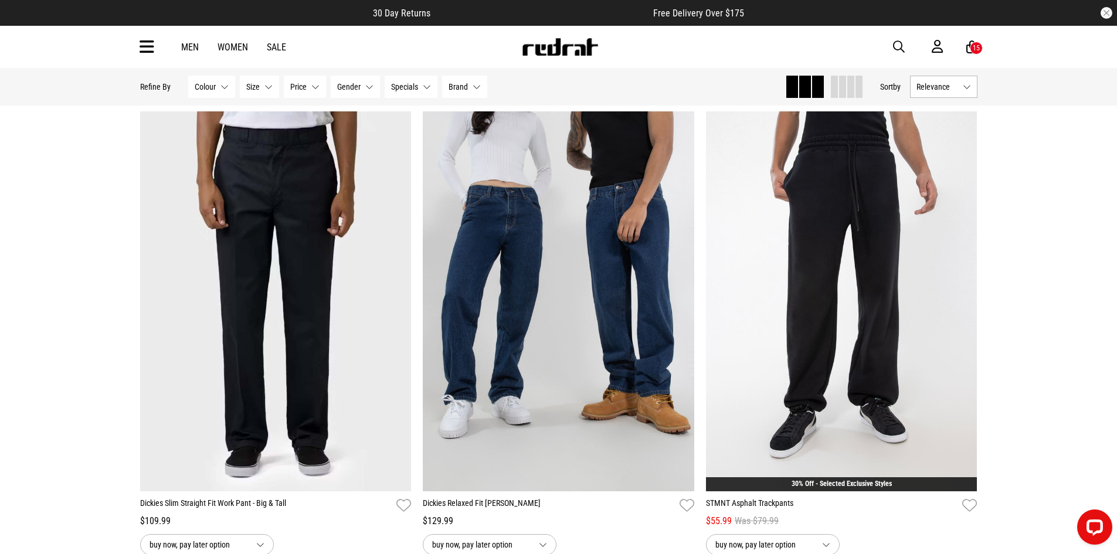
scroll to position [3518, 0]
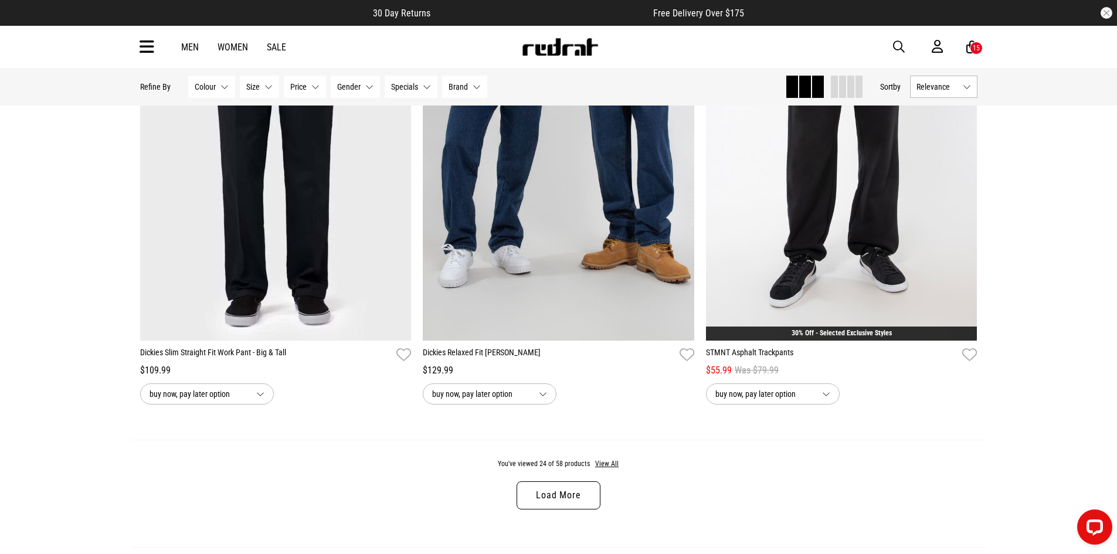
click at [572, 487] on link "Load More" at bounding box center [558, 495] width 83 height 28
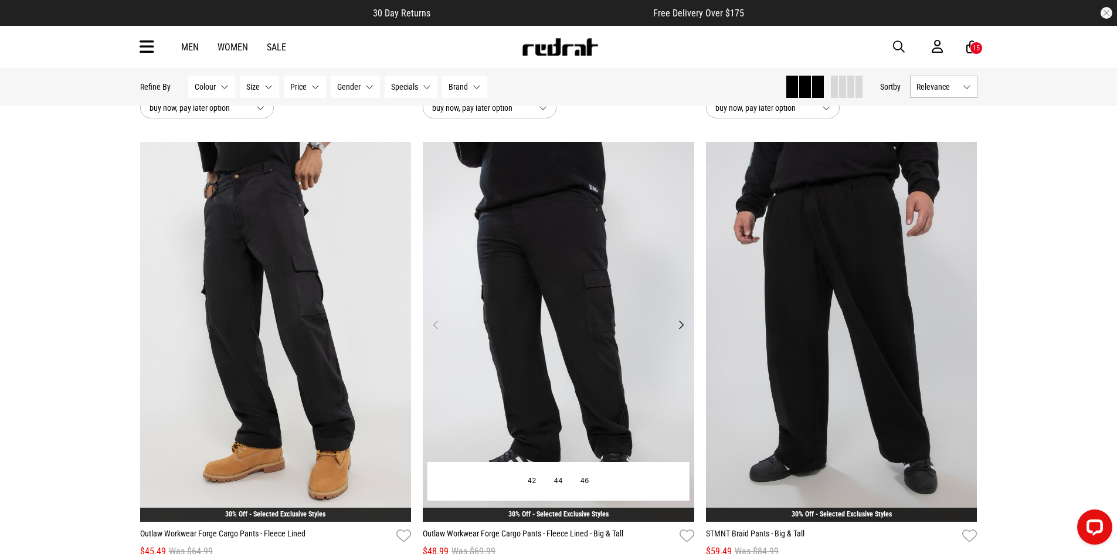
scroll to position [4339, 0]
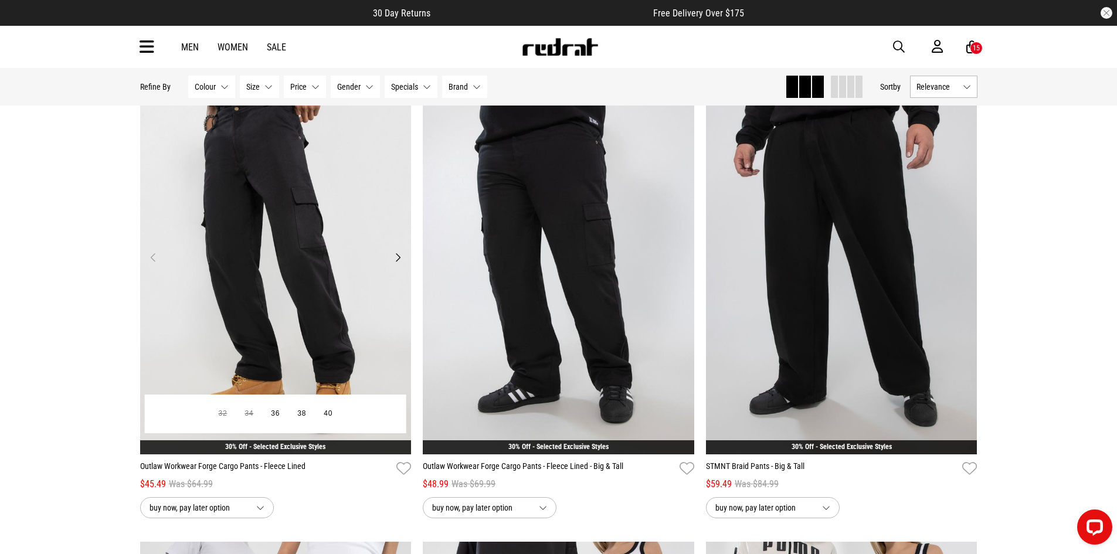
click at [392, 258] on button "Next" at bounding box center [397, 257] width 15 height 14
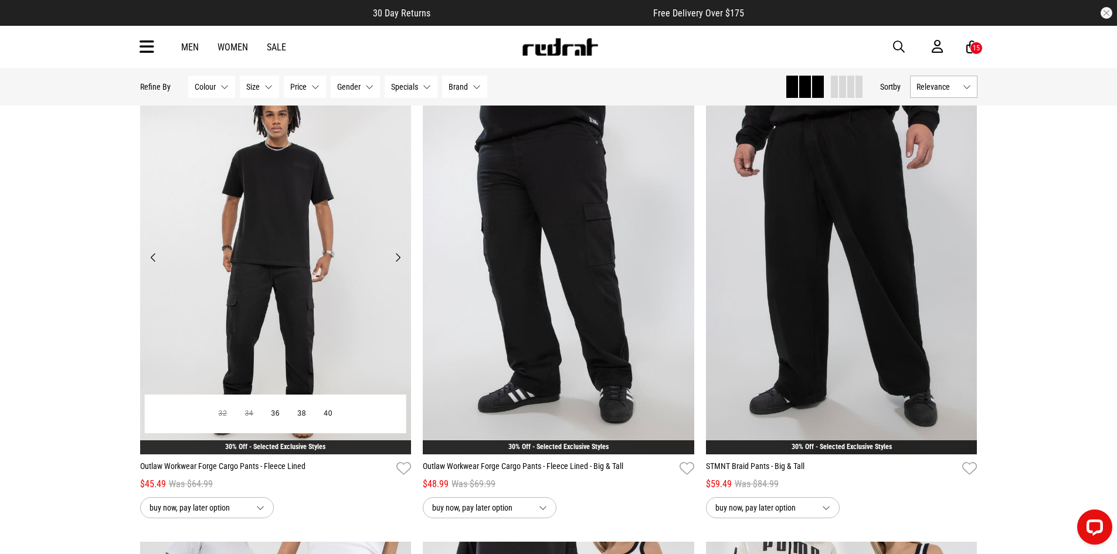
click at [392, 258] on button "Next" at bounding box center [397, 257] width 15 height 14
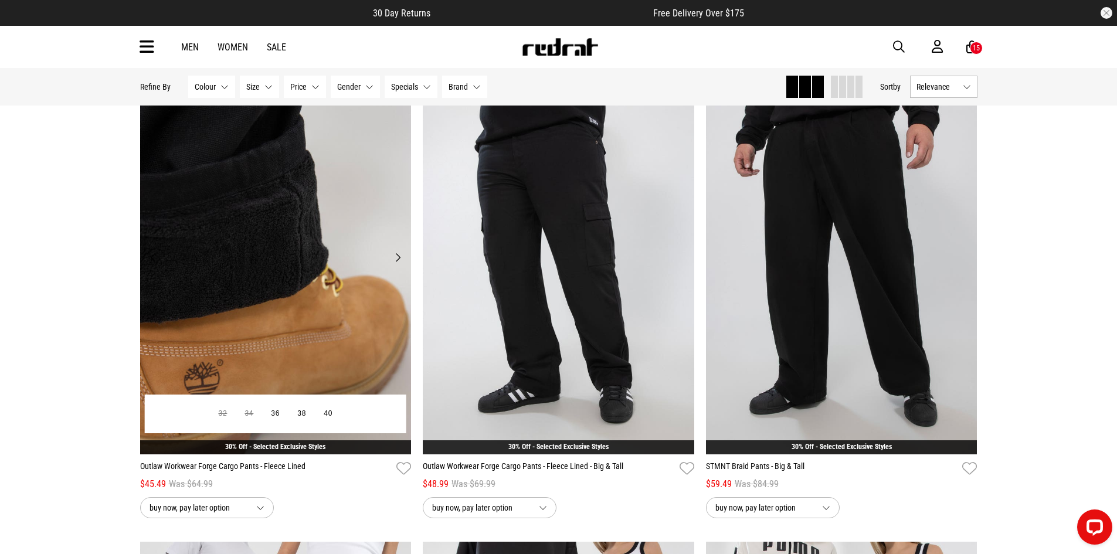
click at [392, 258] on button "Next" at bounding box center [397, 257] width 15 height 14
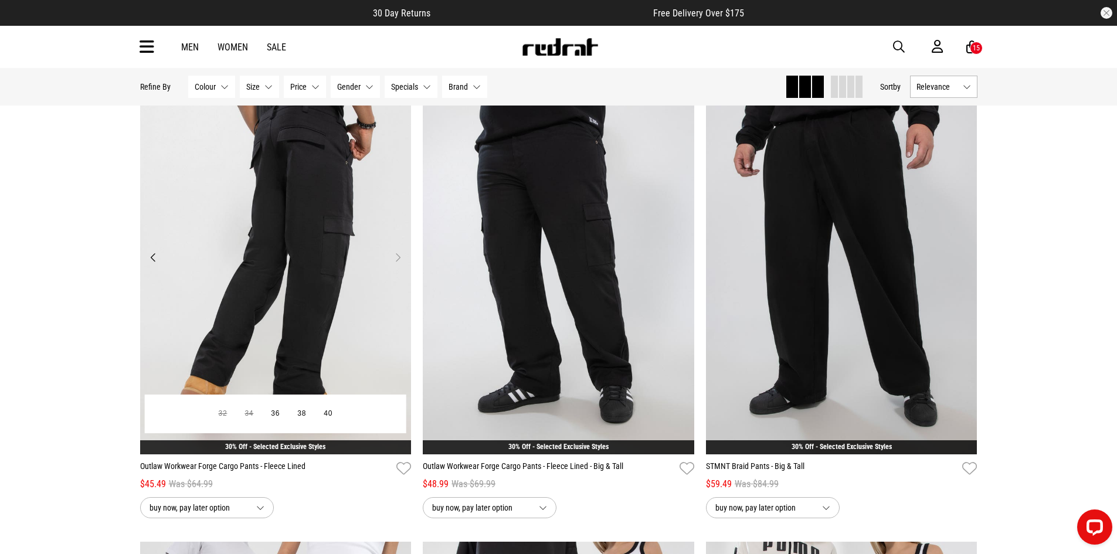
click at [392, 258] on button "Next" at bounding box center [397, 257] width 15 height 14
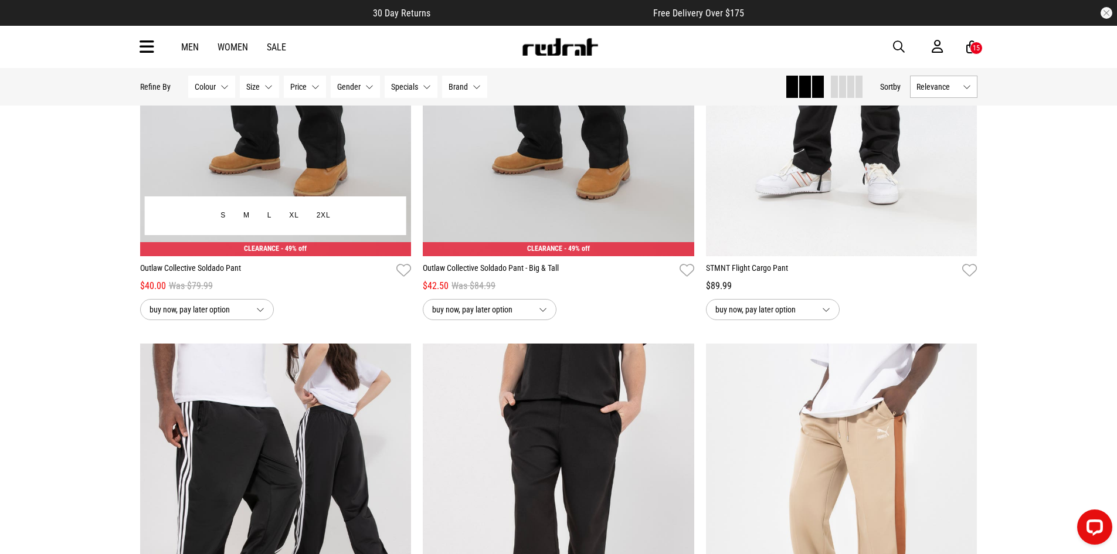
scroll to position [6567, 0]
